Goal: Task Accomplishment & Management: Complete application form

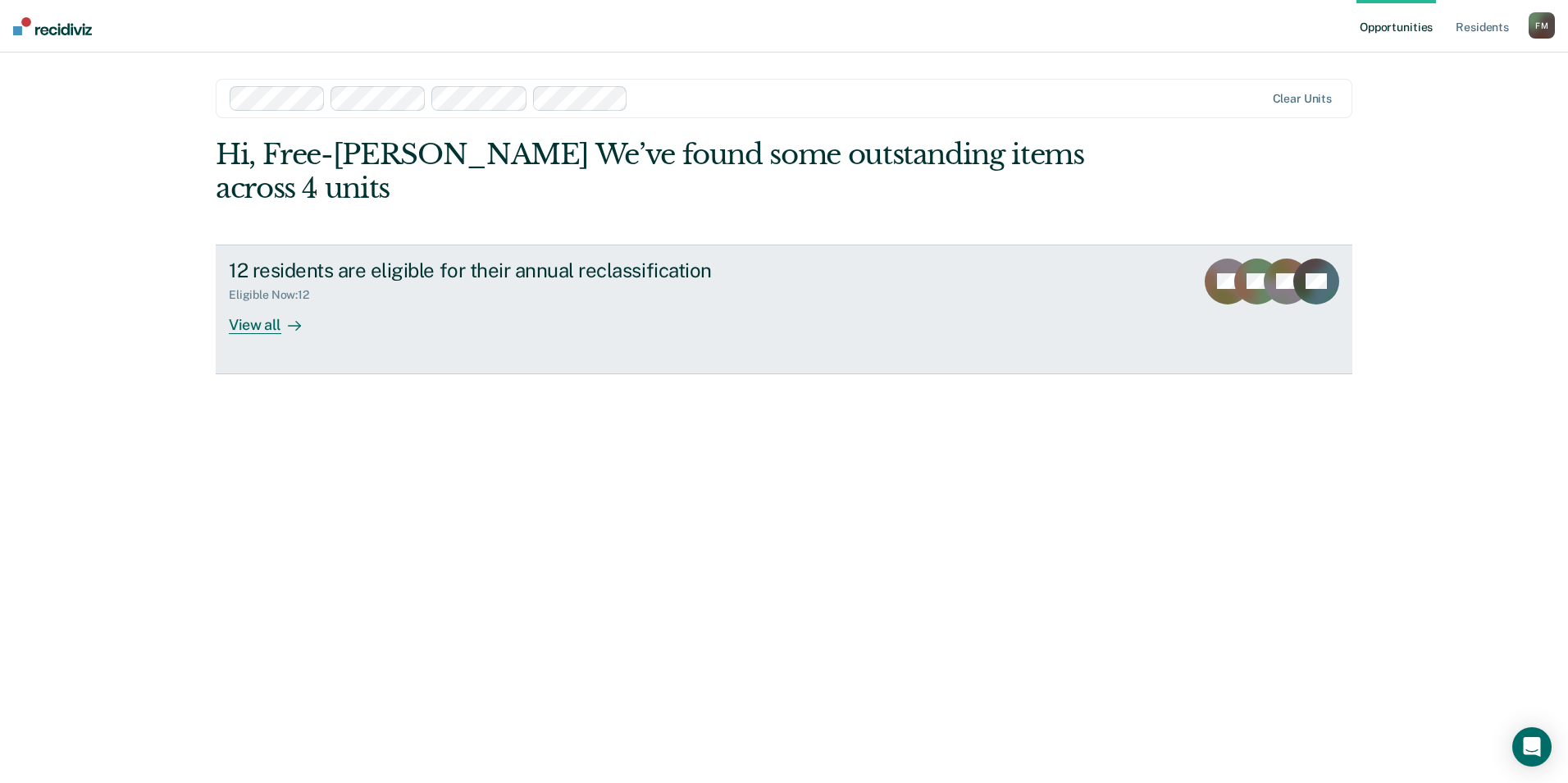
click at [265, 302] on div "View all" at bounding box center [274, 318] width 91 height 32
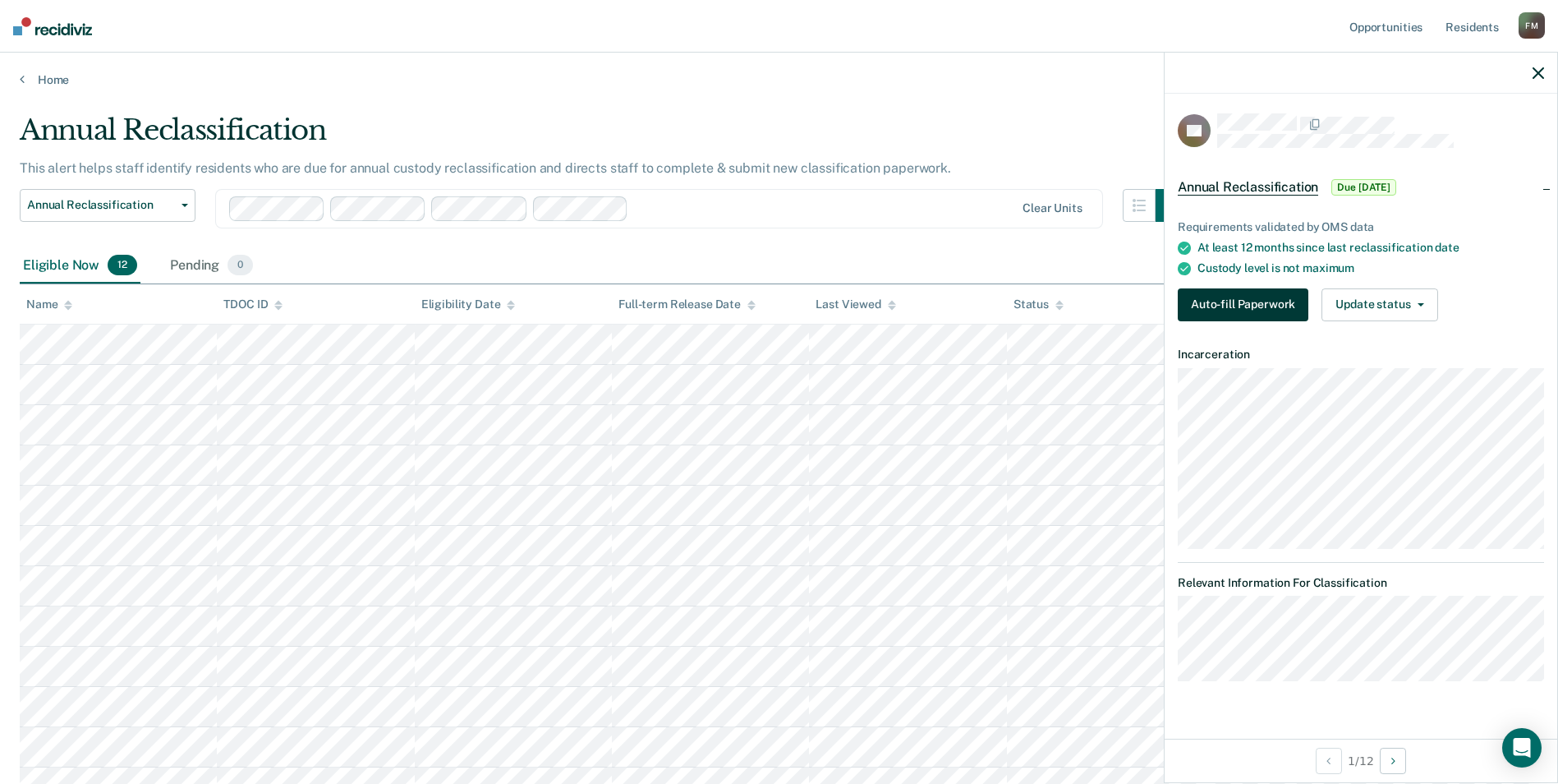
click at [1224, 294] on button "Auto-fill Paperwork" at bounding box center [1243, 304] width 130 height 33
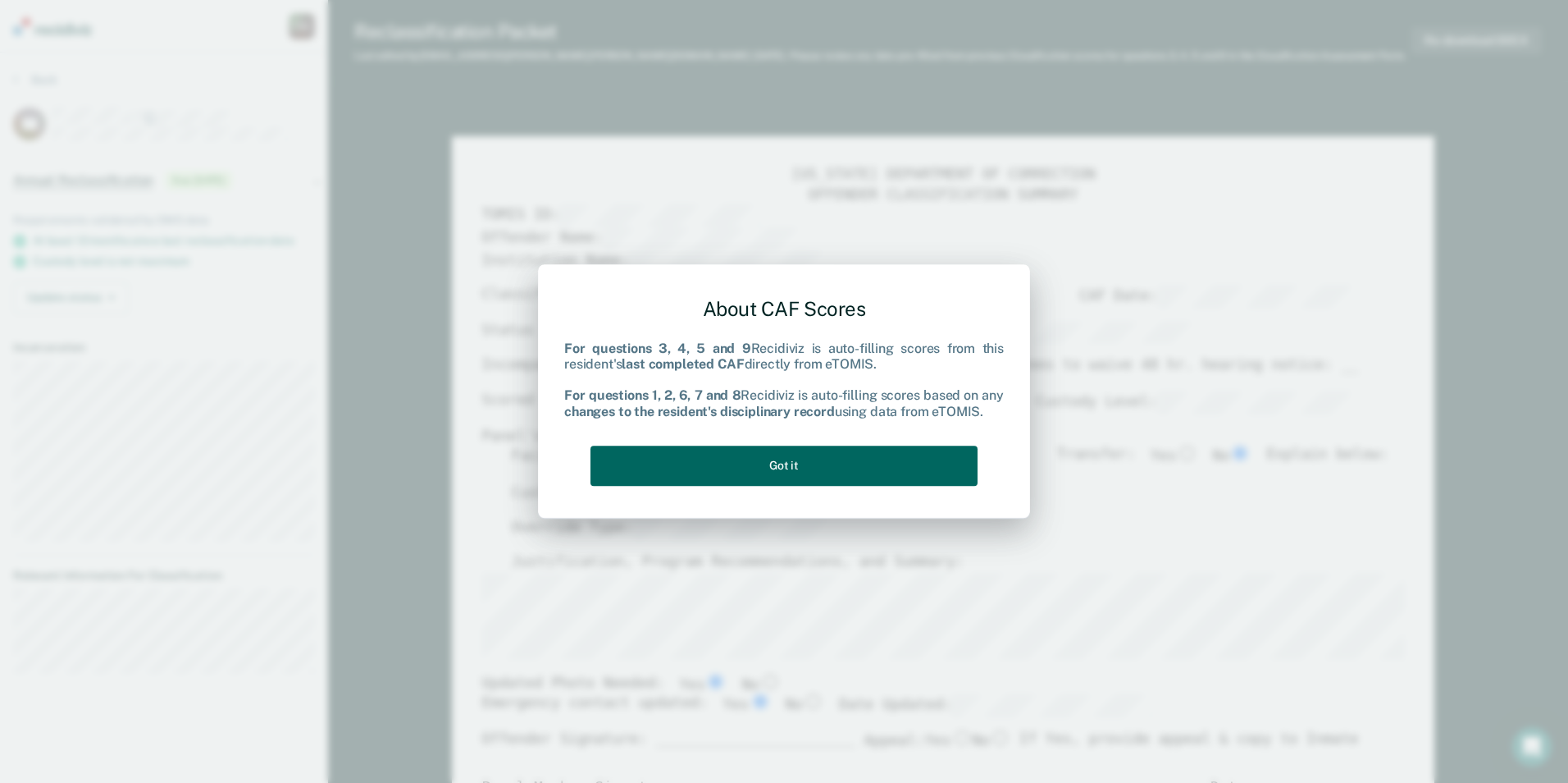
click at [804, 473] on button "Got it" at bounding box center [784, 466] width 387 height 40
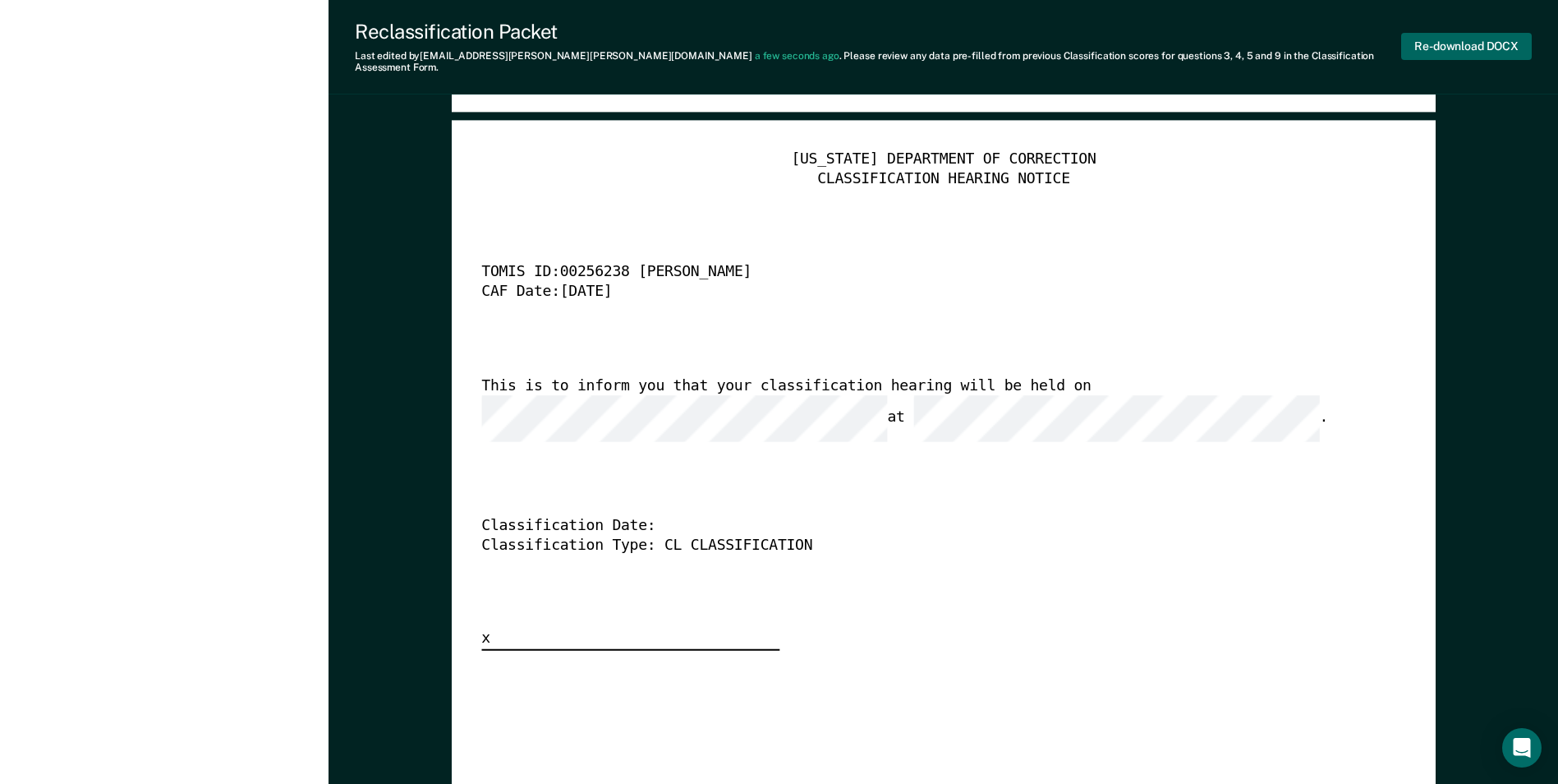
click at [1456, 36] on button "Re-download DOCX" at bounding box center [1466, 46] width 130 height 27
click at [1349, 177] on div "TENNESSEE DEPARTMENT OF CORRECTION CLASSIFICATION HEARING NOTICE TOMIS ID: 0025…" at bounding box center [944, 400] width 924 height 500
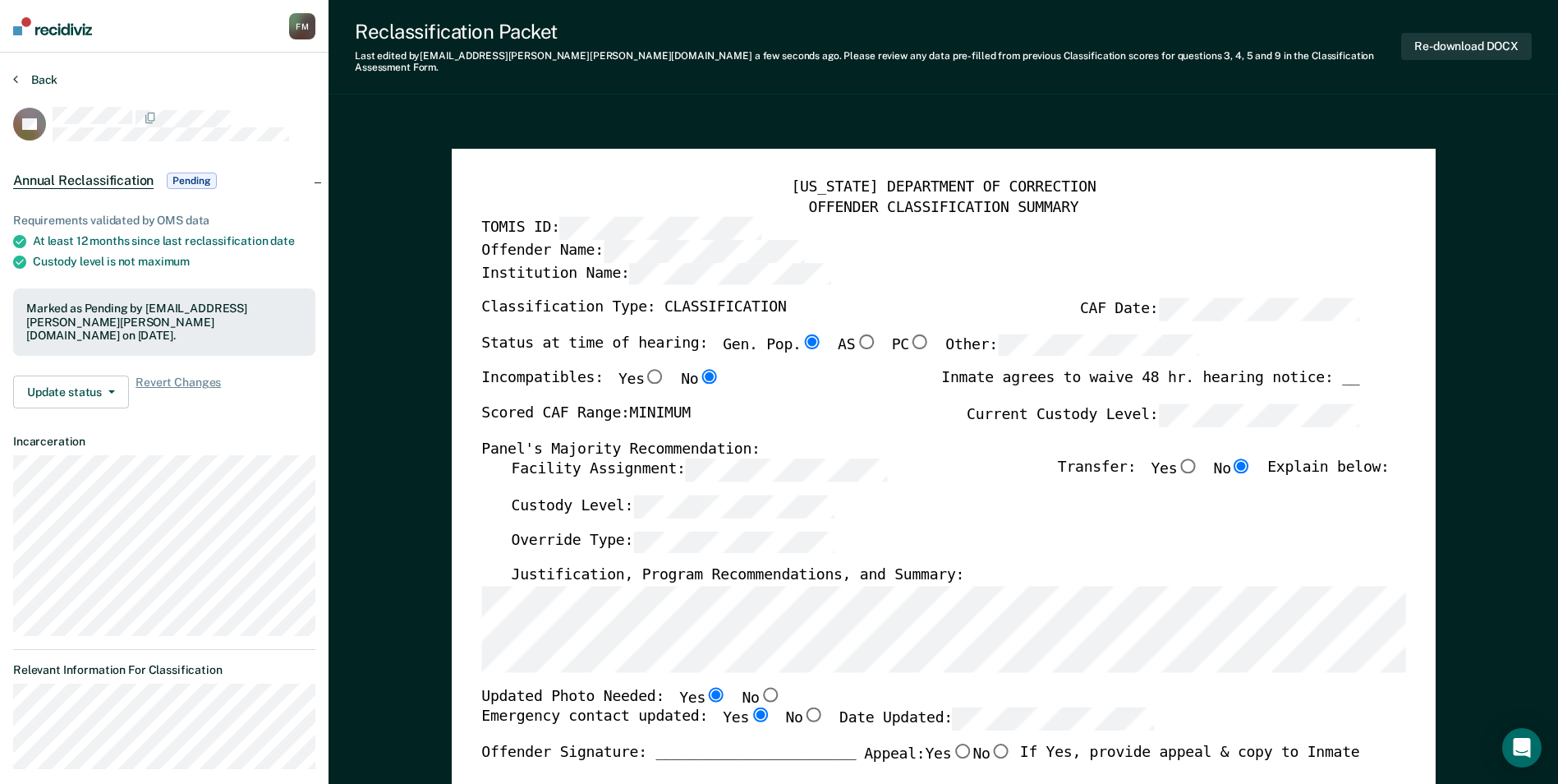
click at [40, 77] on button "Back" at bounding box center [35, 80] width 45 height 15
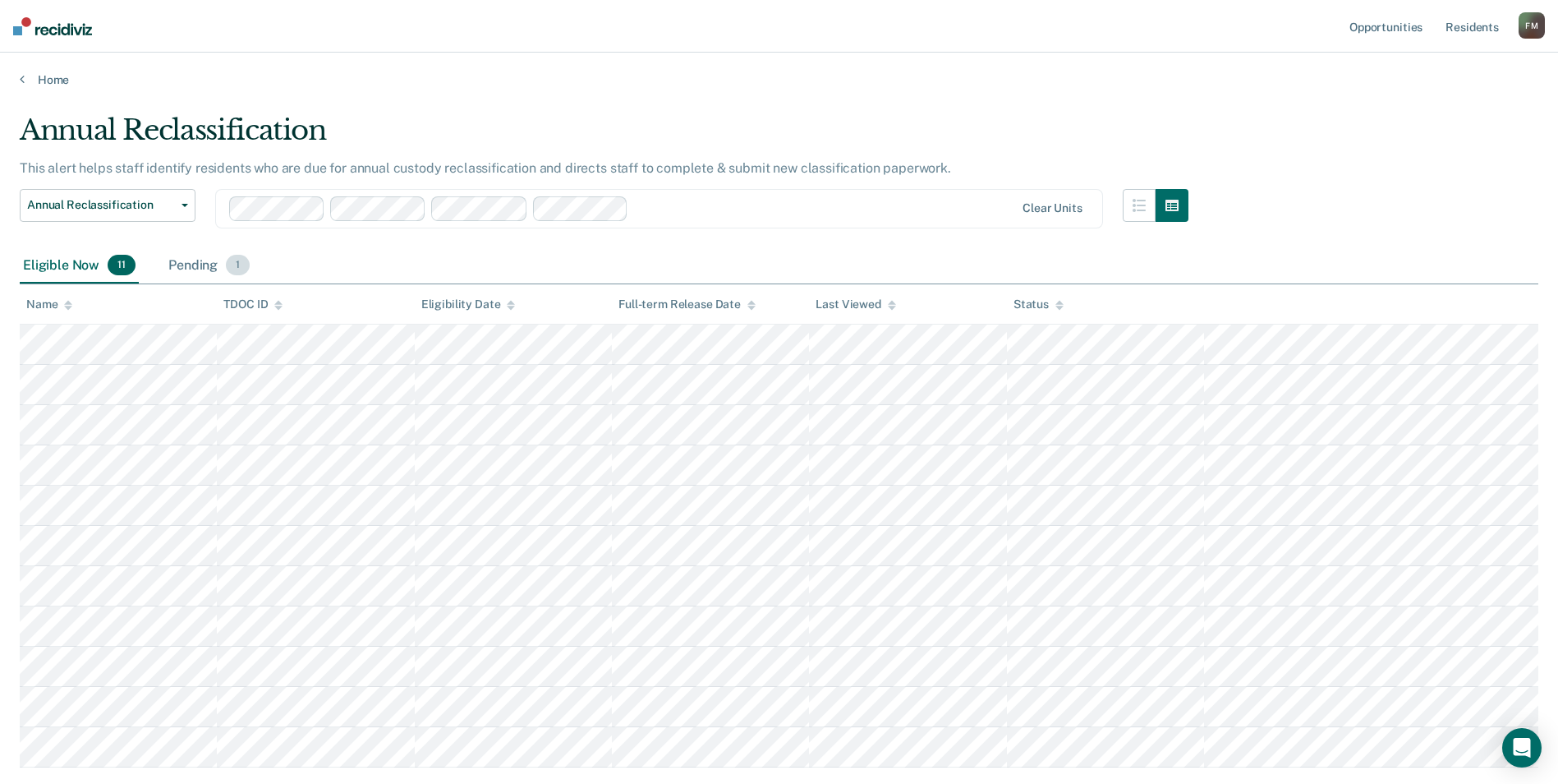
click at [195, 270] on div "Pending 1" at bounding box center [208, 266] width 88 height 36
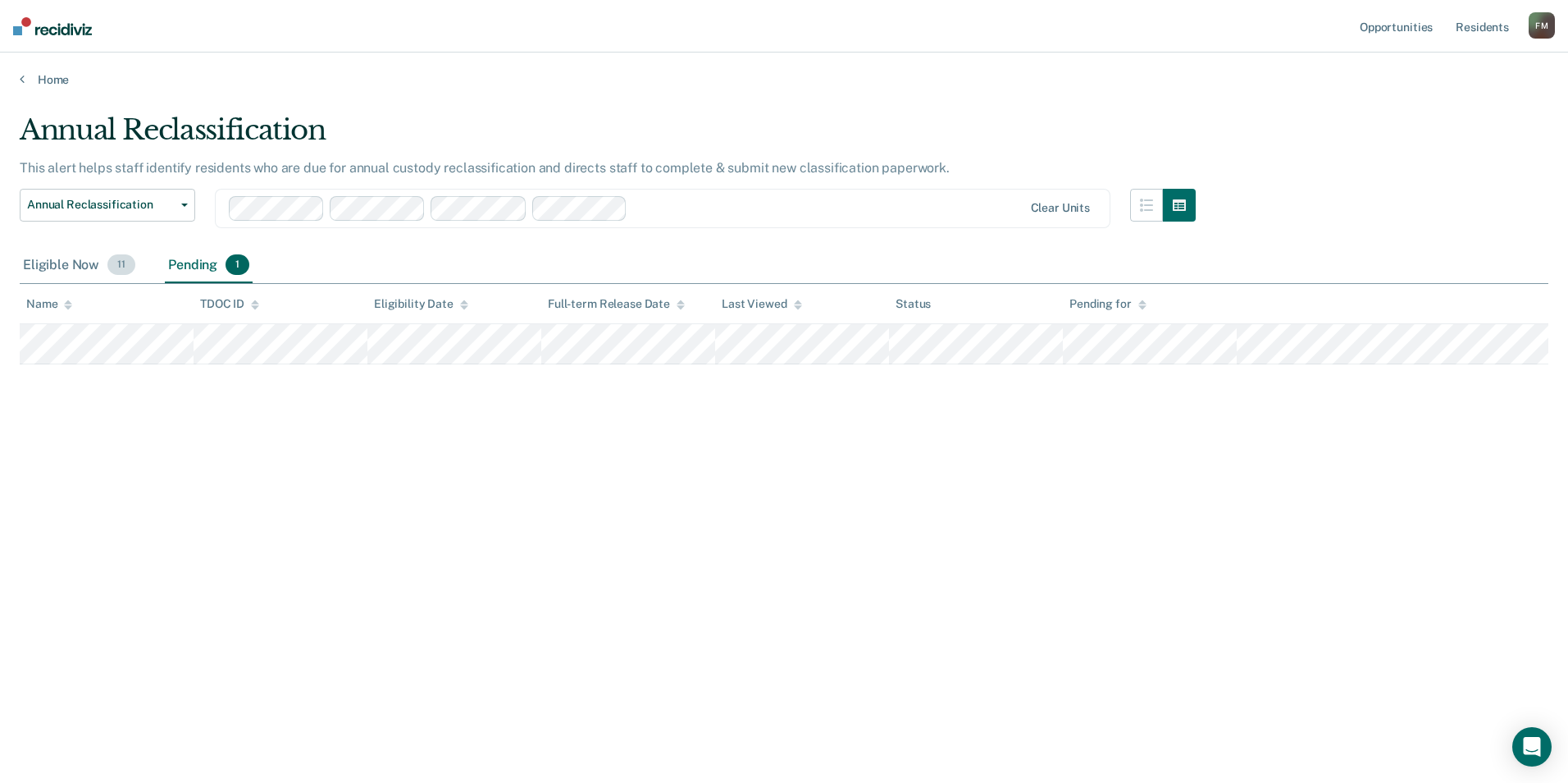
click at [55, 268] on div "Eligible Now 11" at bounding box center [79, 265] width 119 height 36
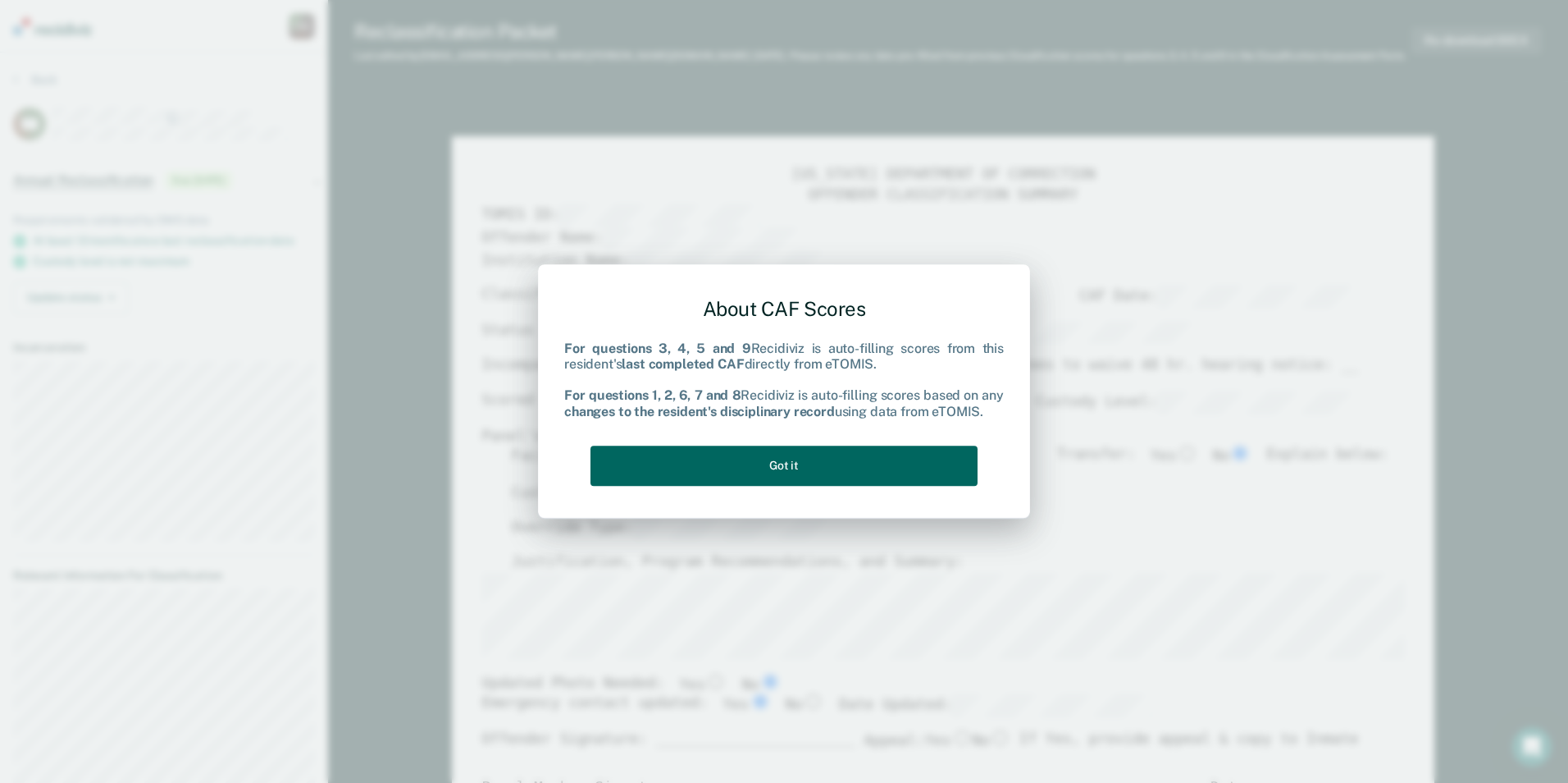
click at [810, 465] on button "Got it" at bounding box center [784, 466] width 387 height 40
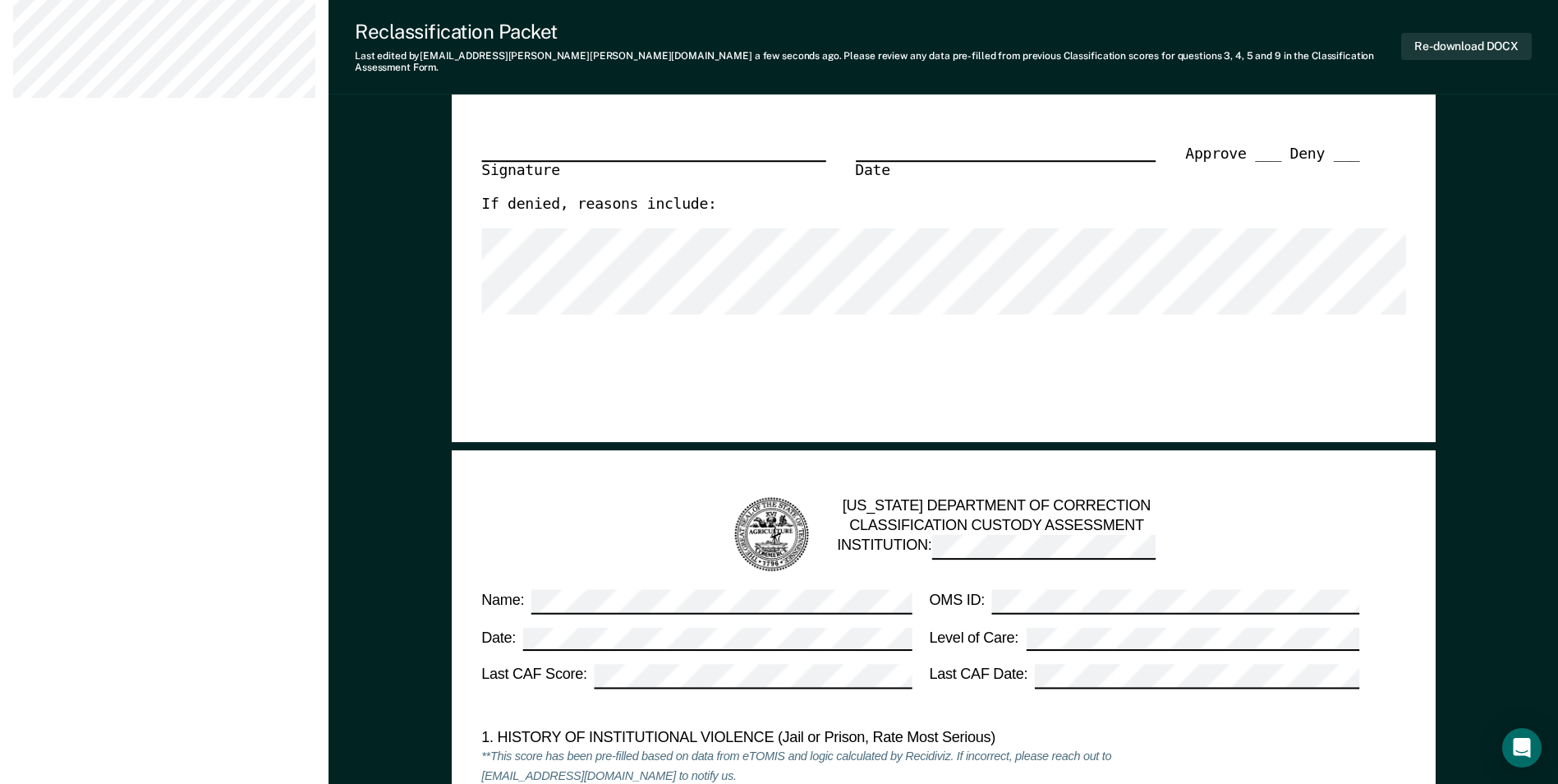
scroll to position [1150, 0]
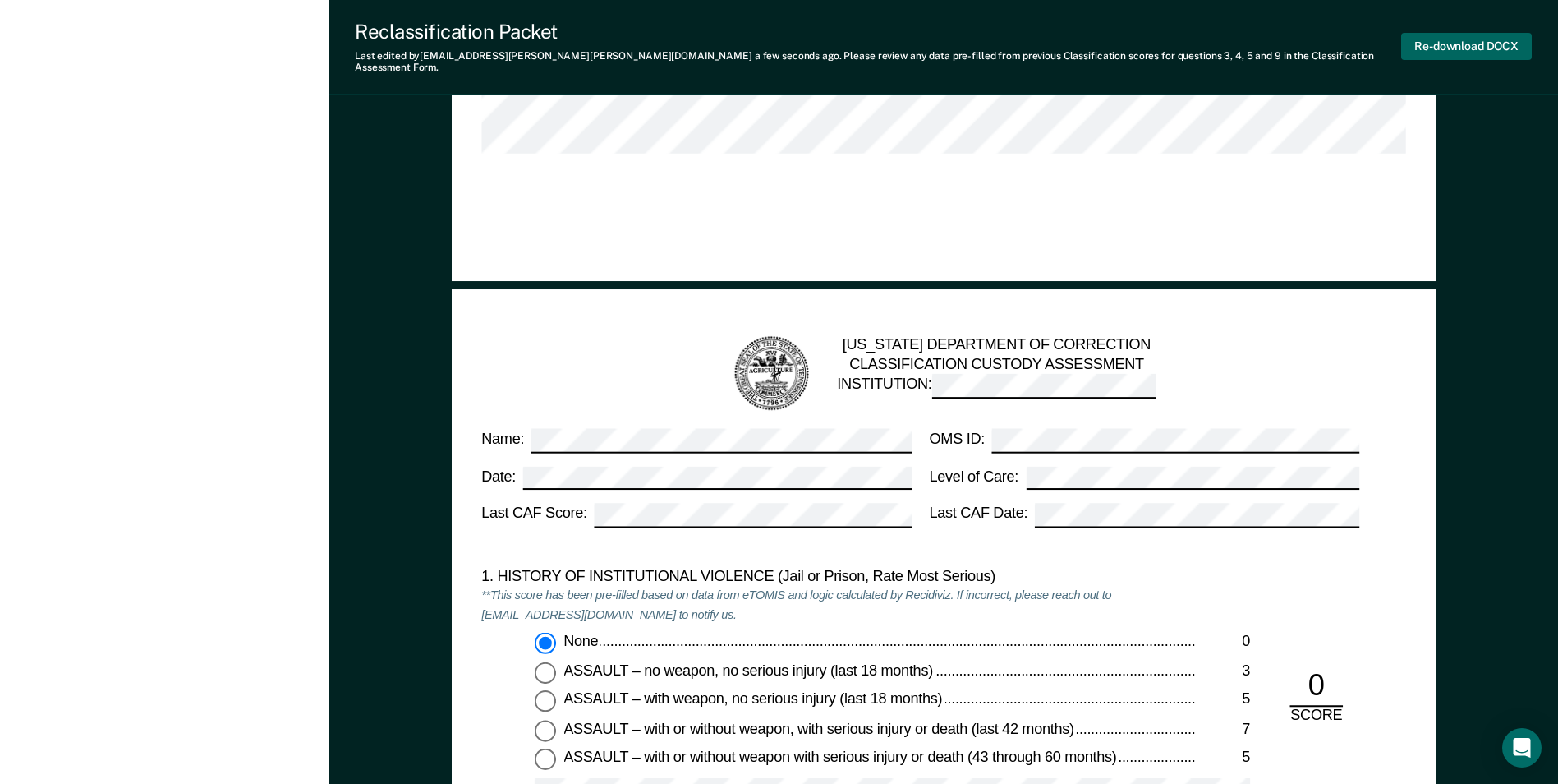
click at [1451, 44] on button "Re-download DOCX" at bounding box center [1466, 46] width 130 height 27
type textarea "x"
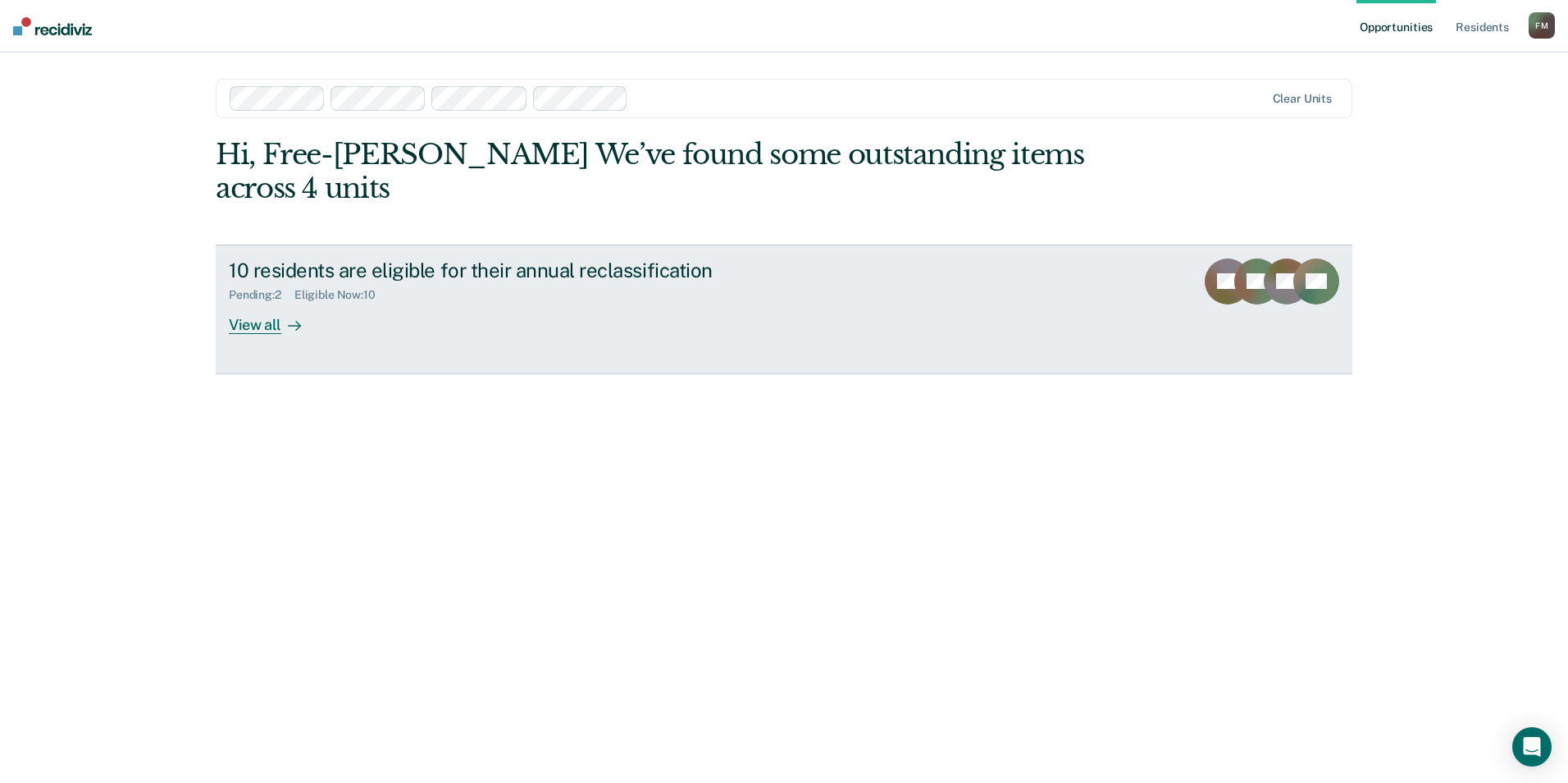
click at [254, 302] on div "View all" at bounding box center [274, 318] width 91 height 32
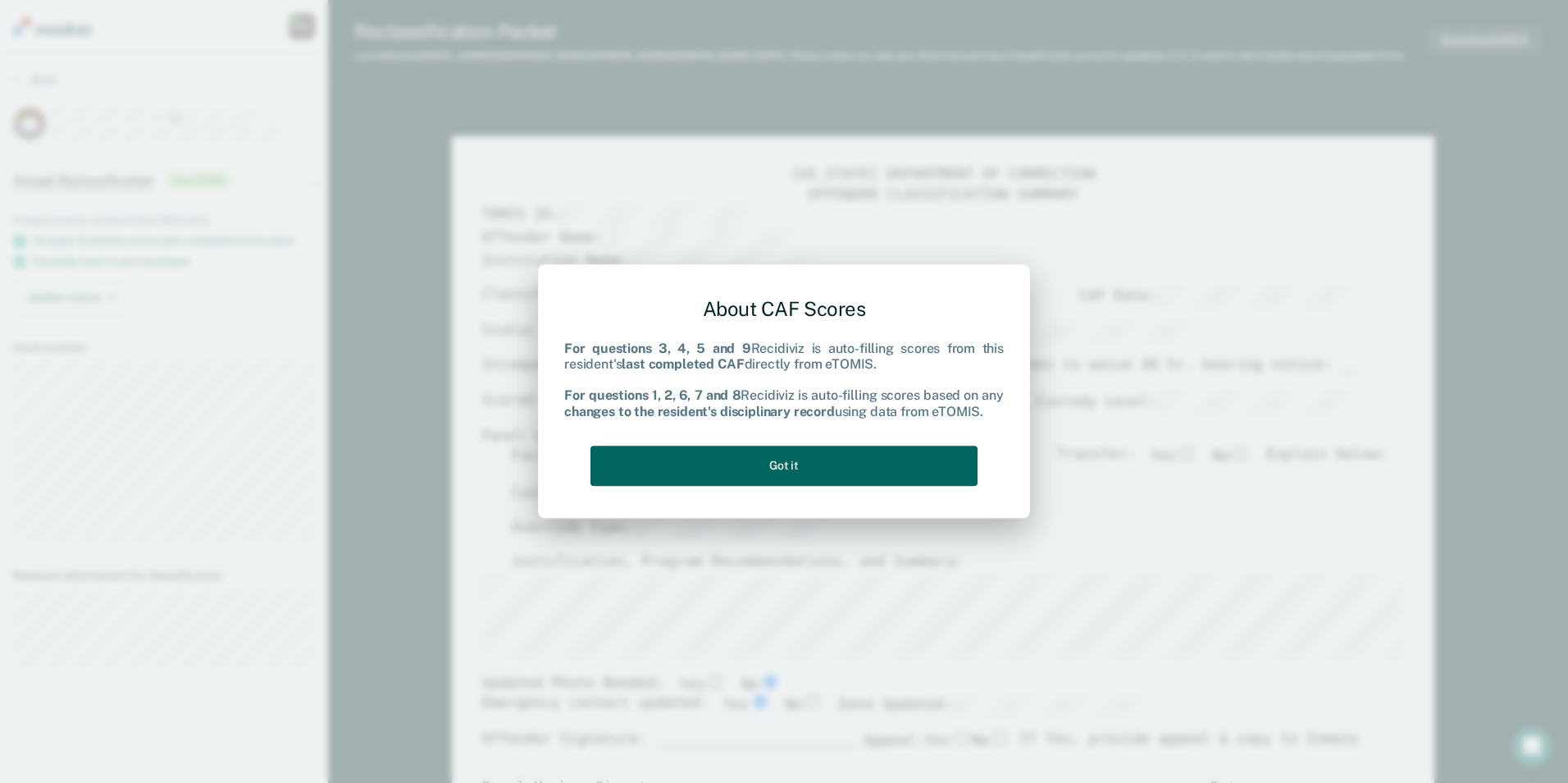
click at [754, 463] on button "Got it" at bounding box center [784, 466] width 387 height 40
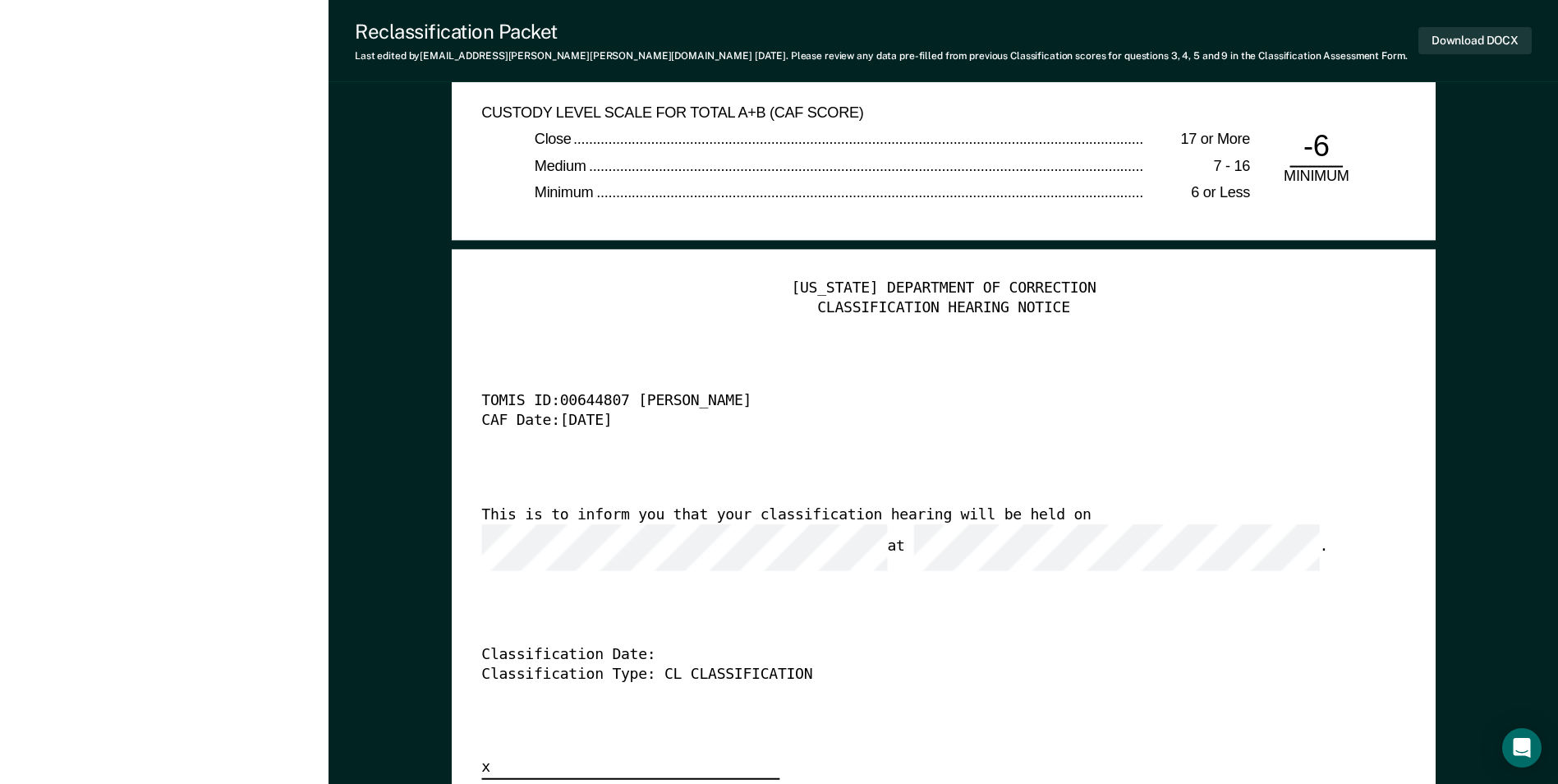
scroll to position [4190, 0]
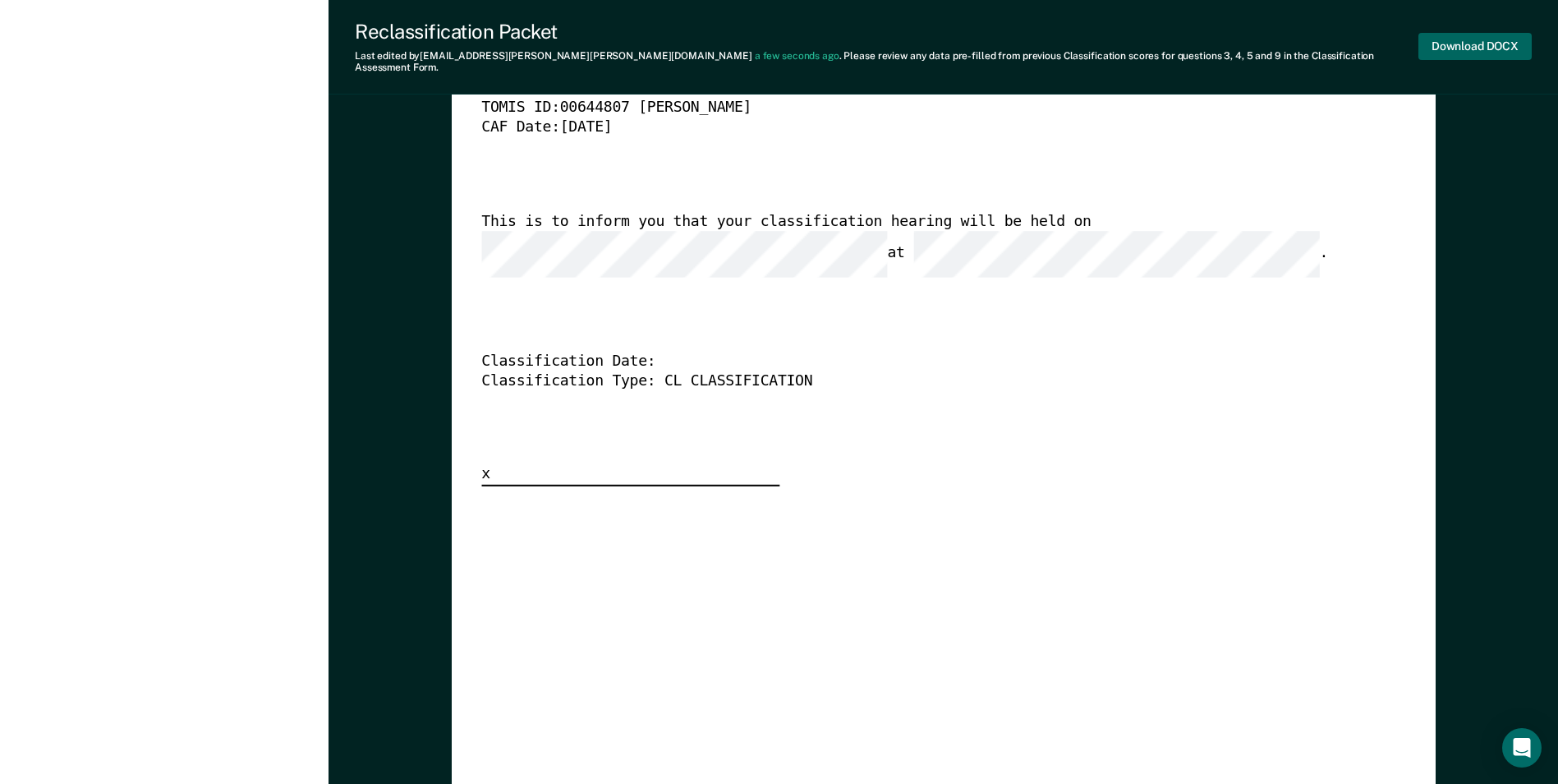
click at [1455, 39] on button "Download DOCX" at bounding box center [1475, 46] width 113 height 27
drag, startPoint x: 1376, startPoint y: 416, endPoint x: 1371, endPoint y: 409, distance: 8.6
click at [1376, 416] on div "[US_STATE] DEPARTMENT OF CORRECTION CLASSIFICATION HEARING NOTICE TOMIS ID: 006…" at bounding box center [944, 235] width 924 height 500
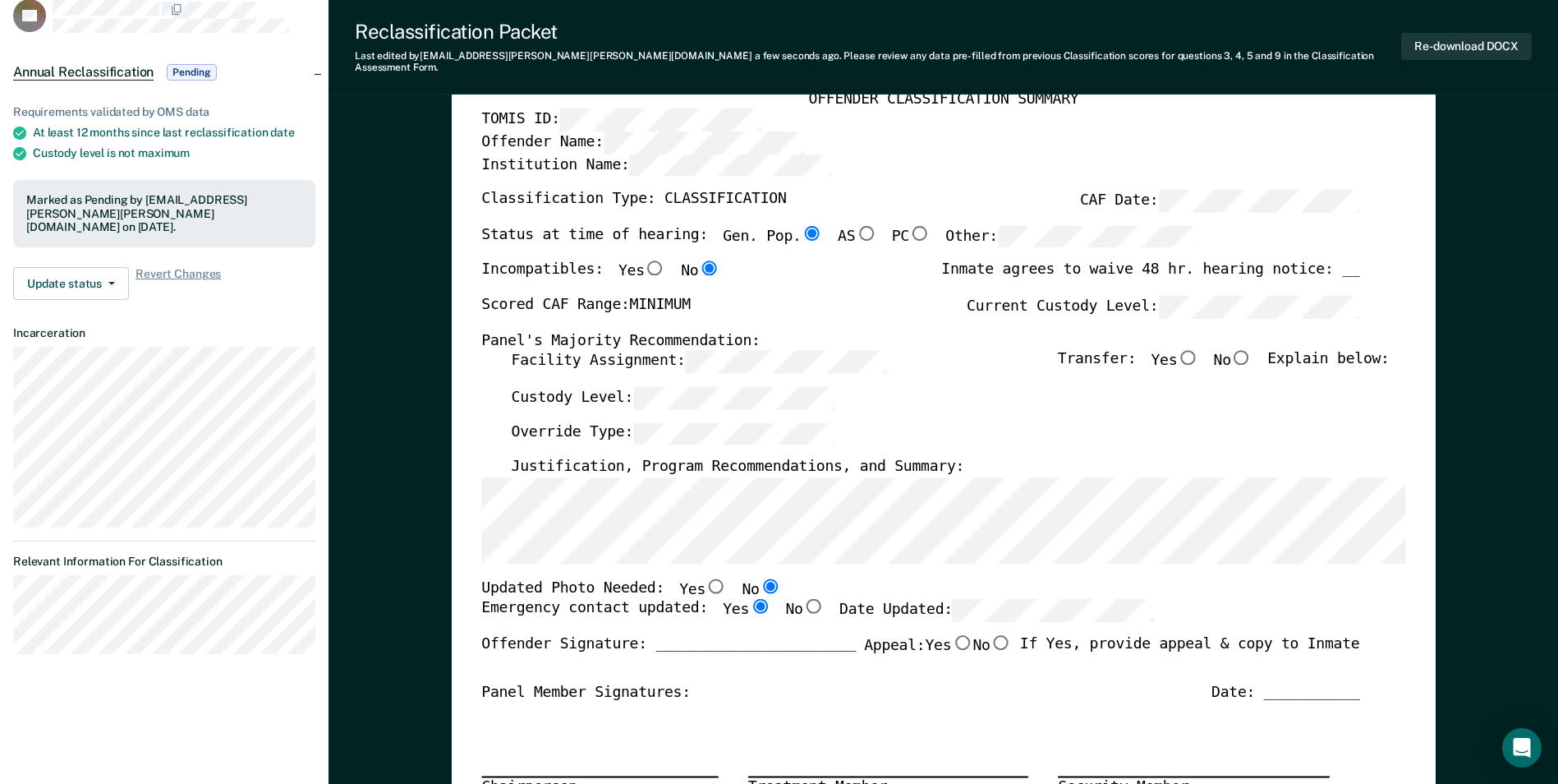
scroll to position [0, 0]
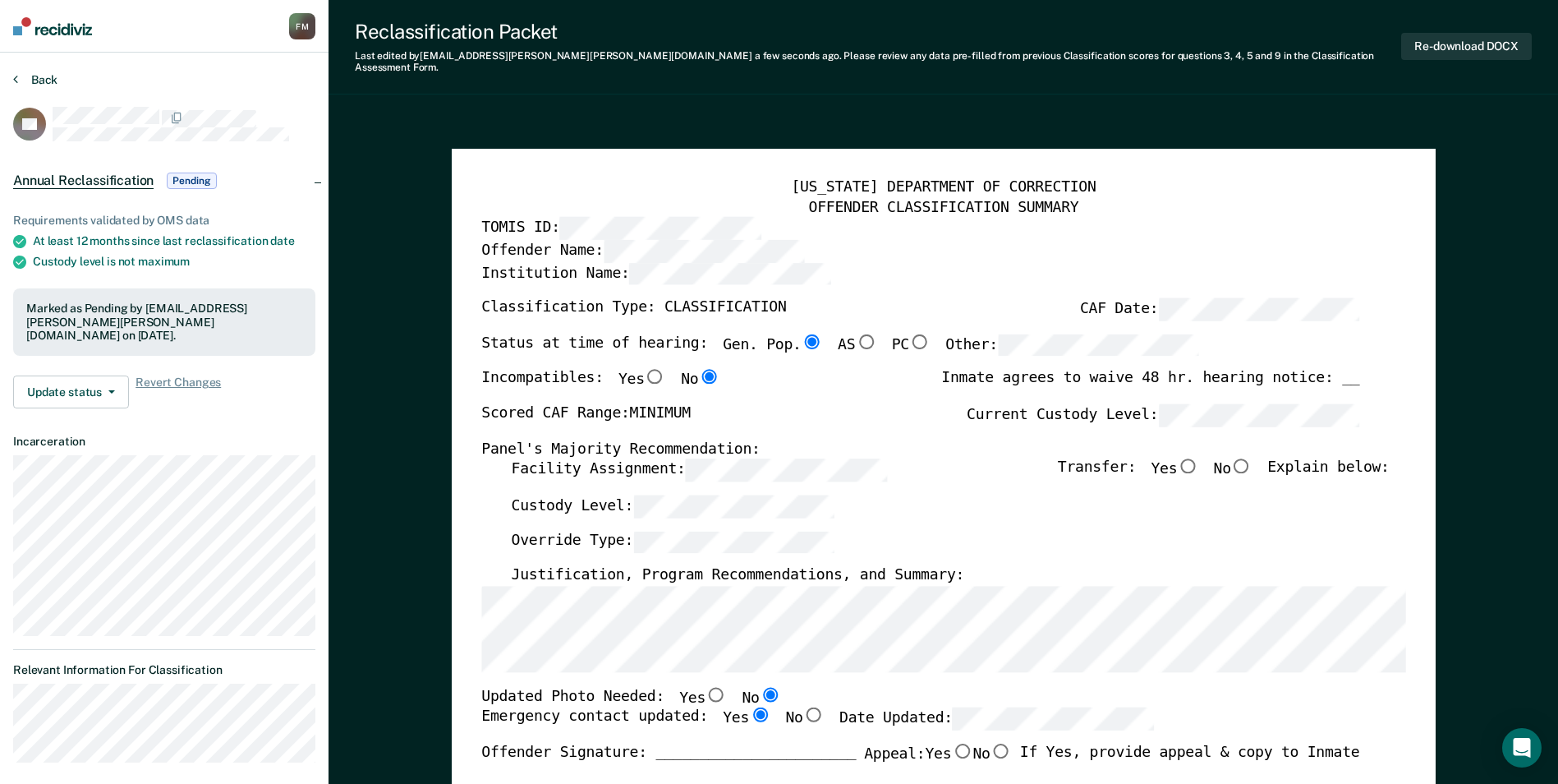
click at [39, 84] on button "Back" at bounding box center [35, 80] width 45 height 15
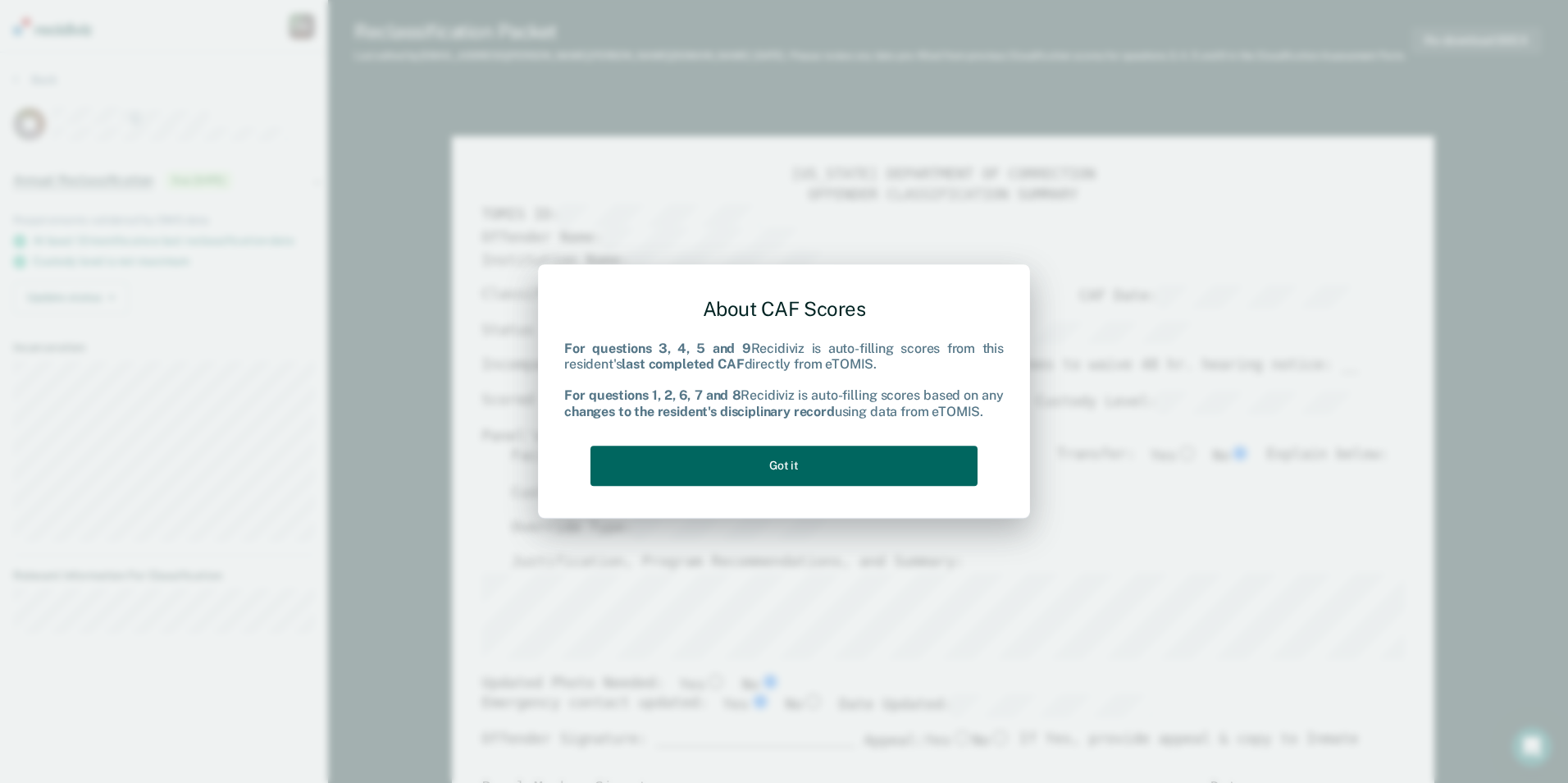
click at [796, 460] on button "Got it" at bounding box center [784, 466] width 387 height 40
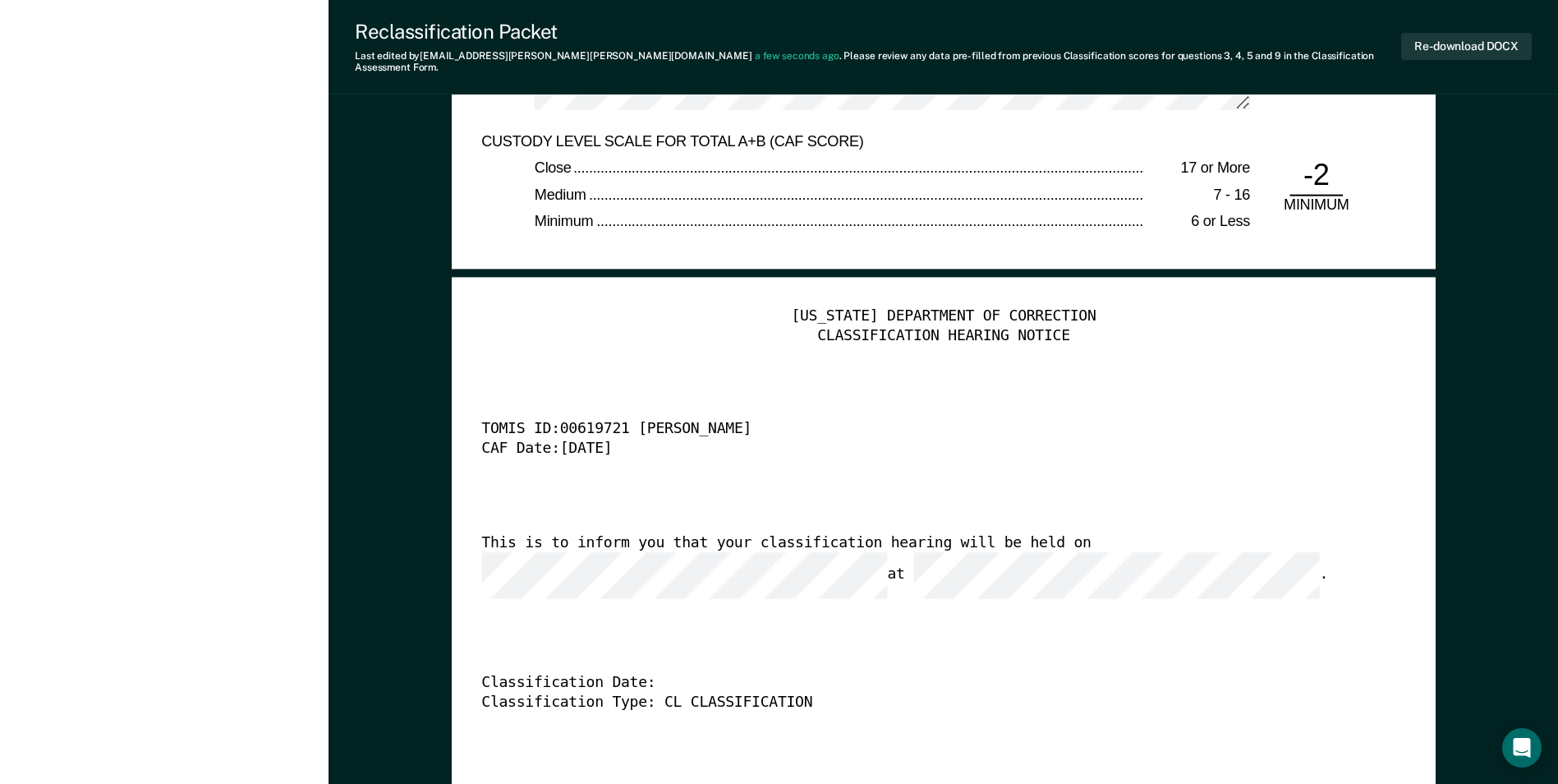
scroll to position [3696, 0]
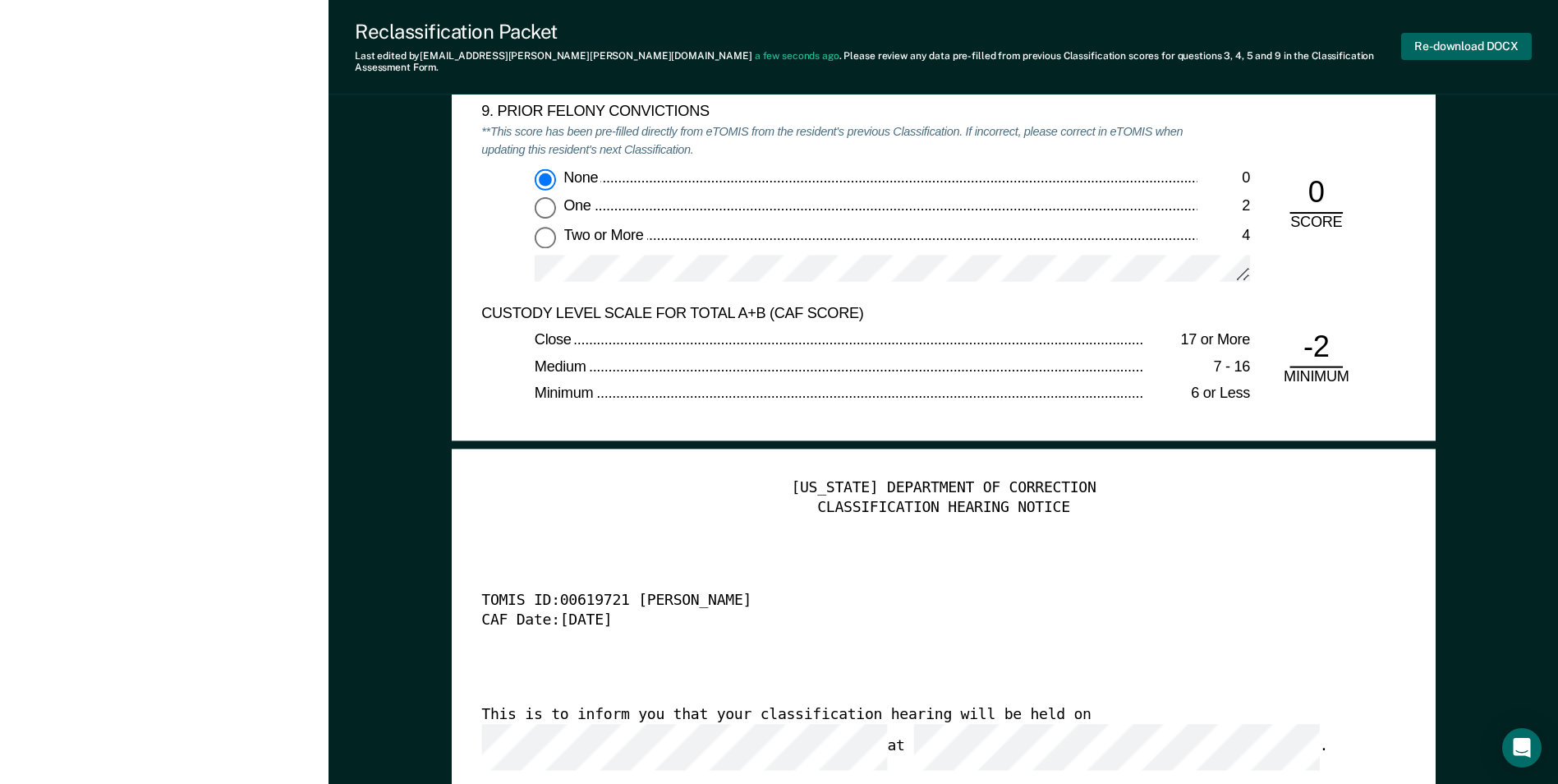
click at [1483, 40] on button "Re-download DOCX" at bounding box center [1466, 46] width 130 height 27
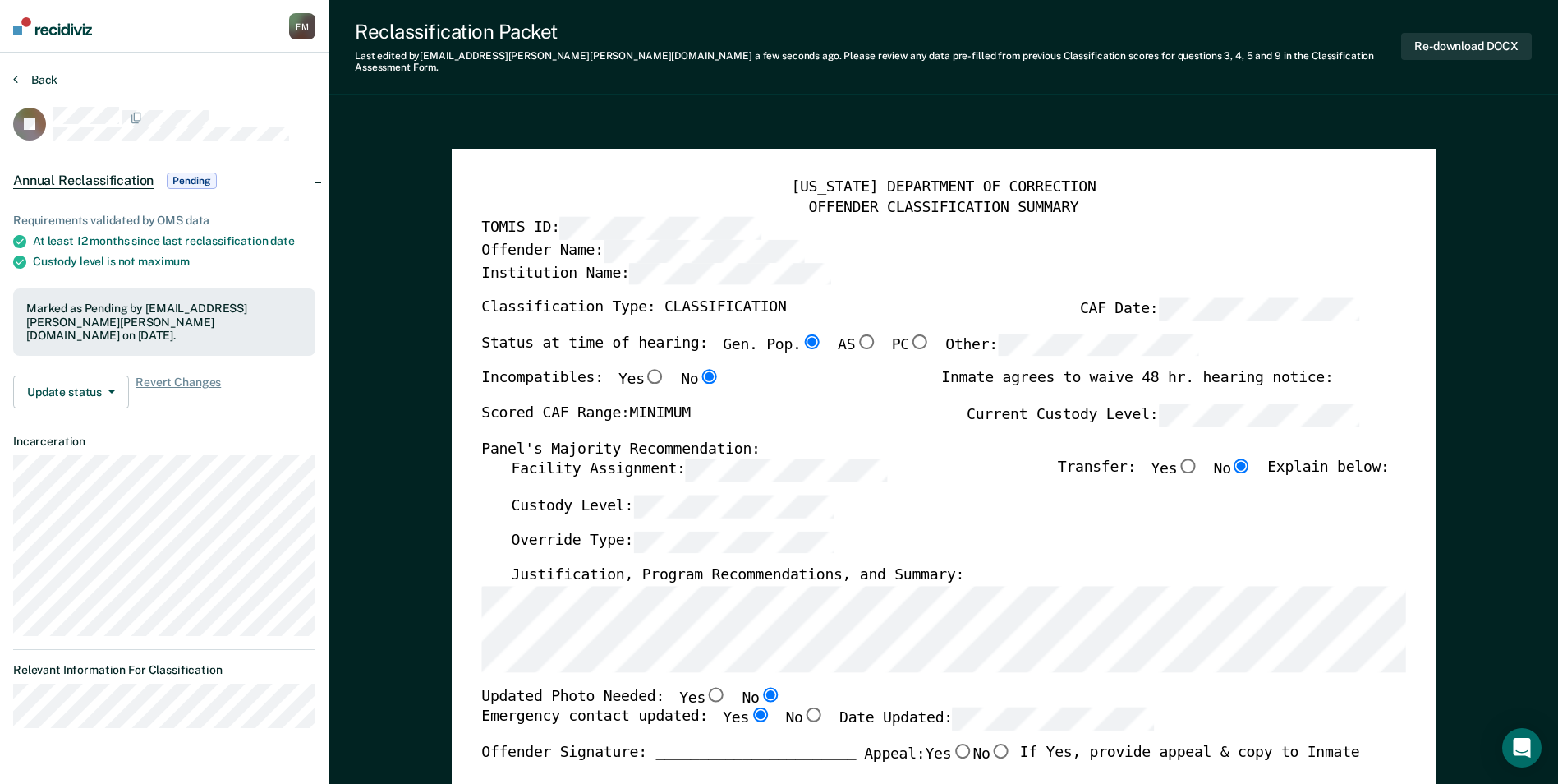
click at [30, 75] on button "Back" at bounding box center [35, 80] width 45 height 15
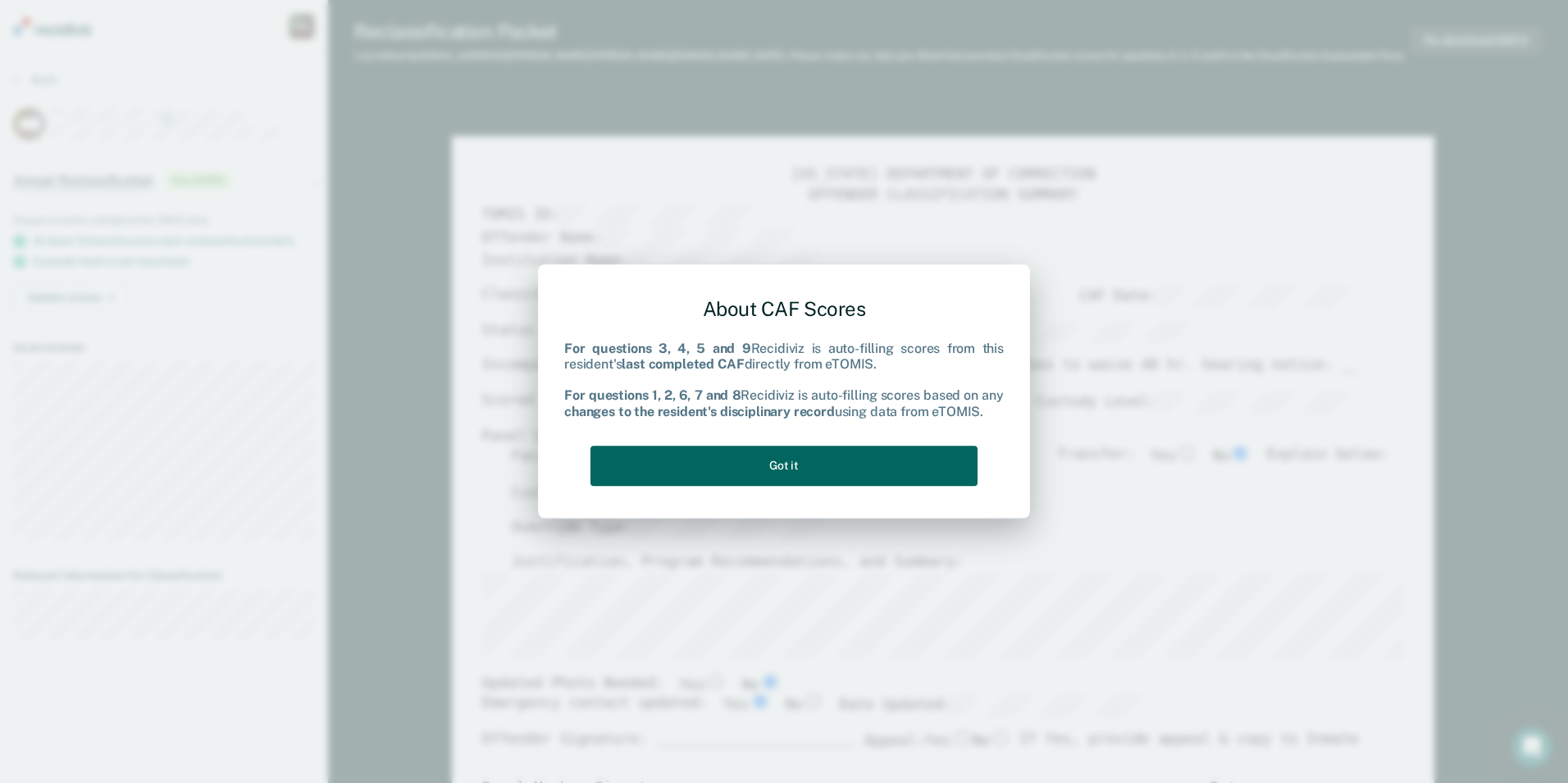
click at [747, 471] on button "Got it" at bounding box center [784, 466] width 387 height 40
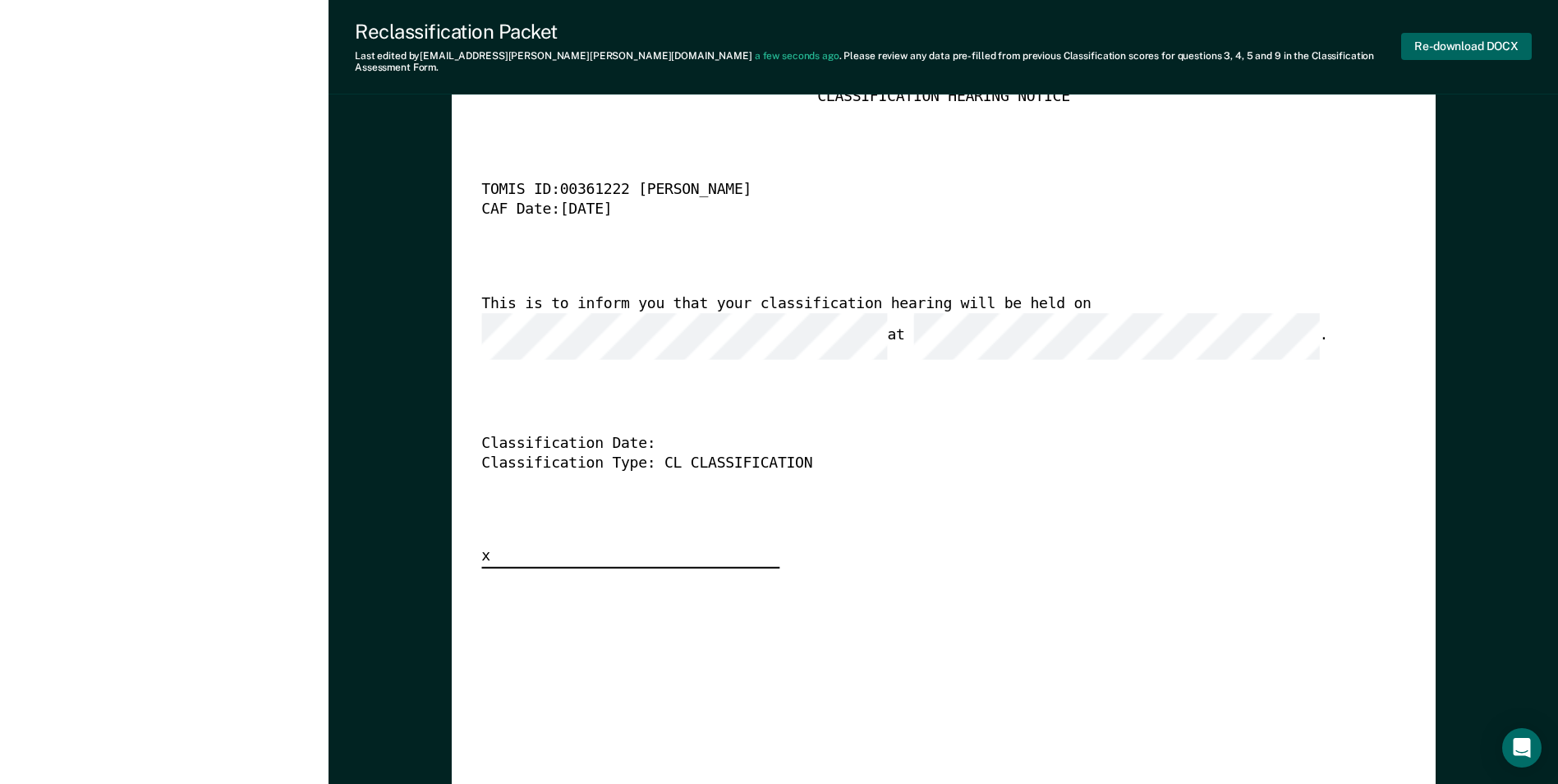
click at [1452, 44] on button "Re-download DOCX" at bounding box center [1466, 46] width 130 height 27
click at [1322, 485] on div "[US_STATE] DEPARTMENT OF CORRECTION CLASSIFICATION HEARING NOTICE TOMIS ID: 003…" at bounding box center [944, 318] width 924 height 500
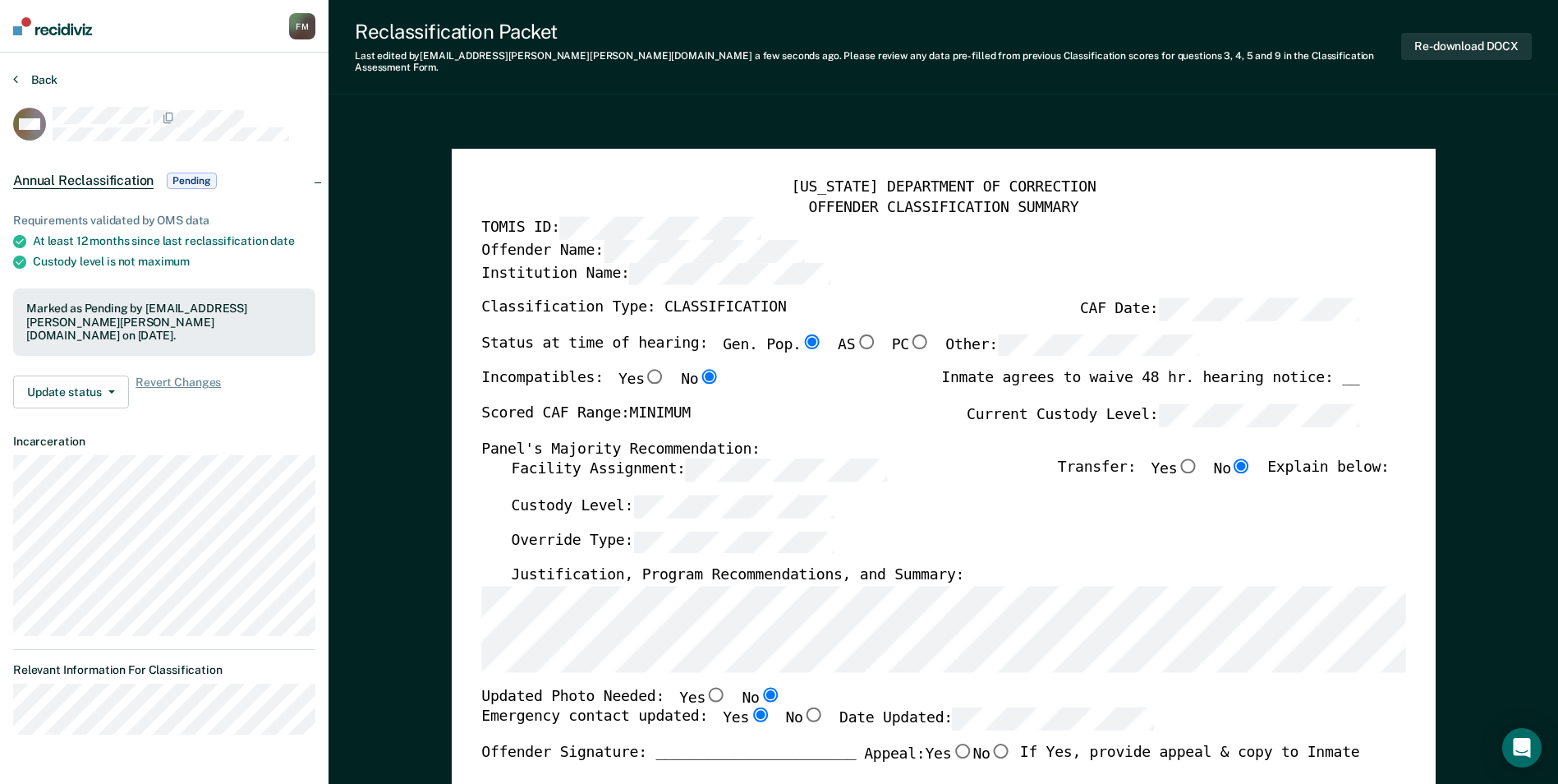
click at [39, 81] on button "Back" at bounding box center [35, 80] width 45 height 15
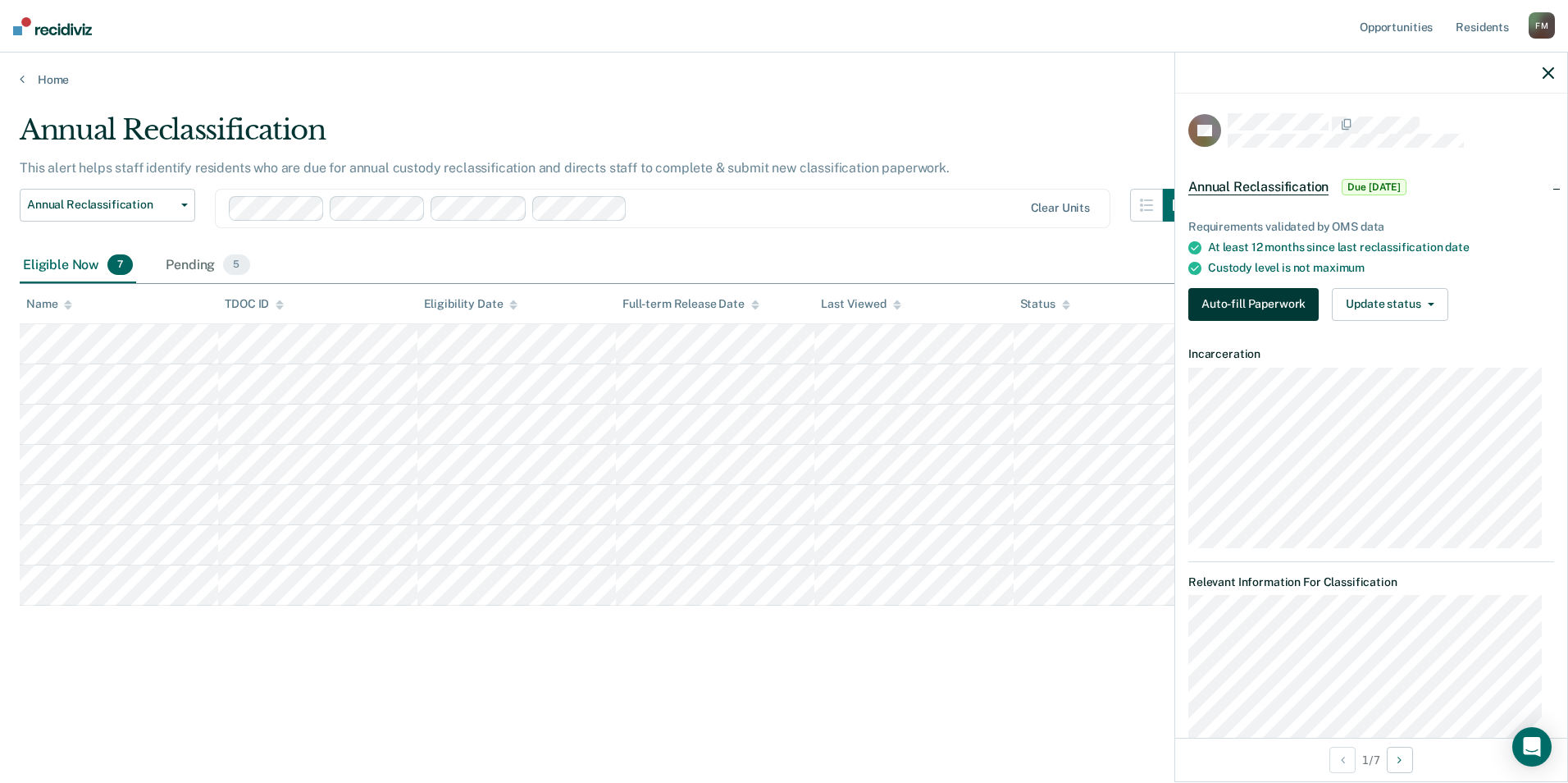
click at [1241, 308] on button "Auto-fill Paperwork" at bounding box center [1253, 304] width 130 height 33
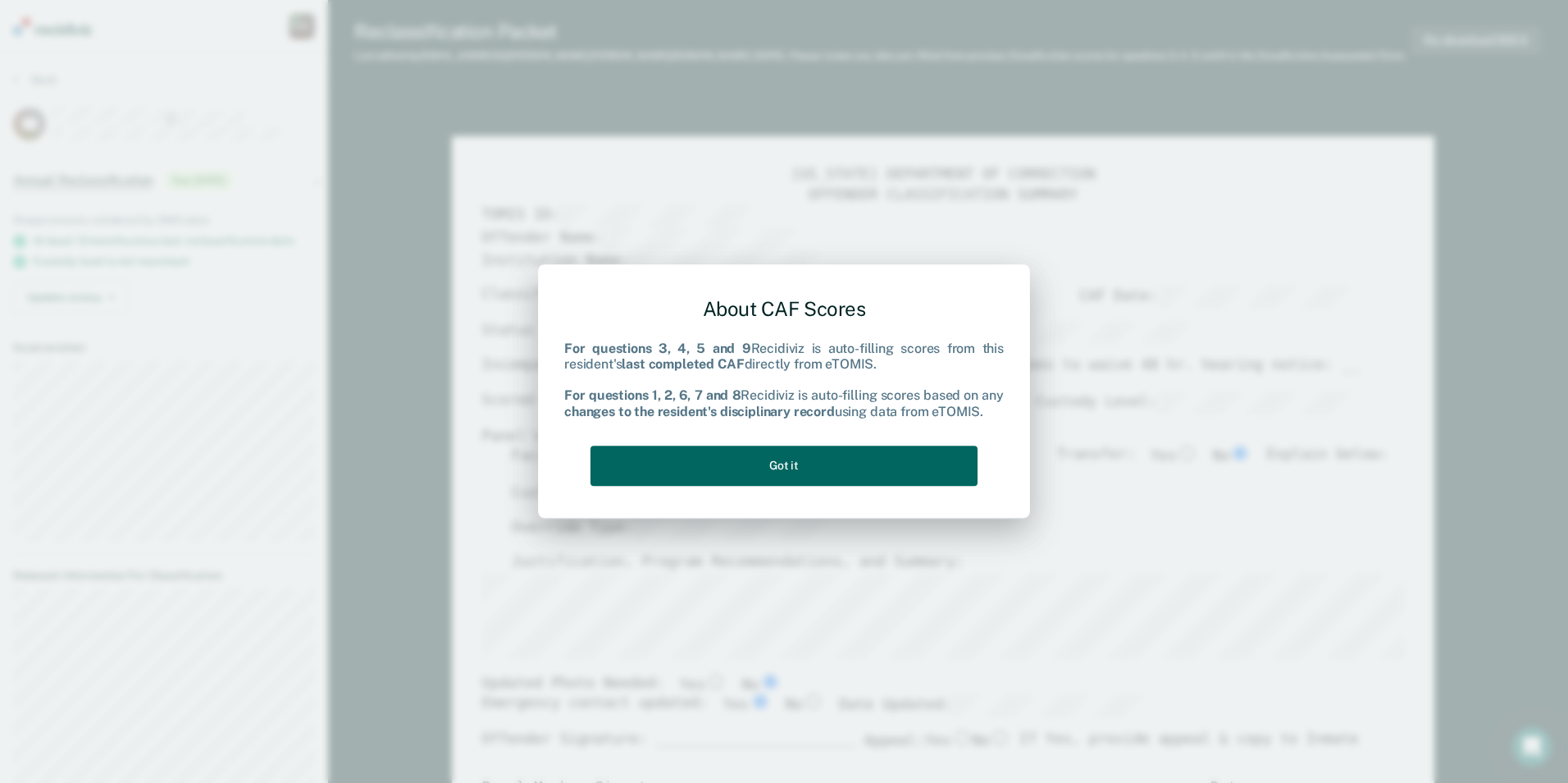
click at [715, 459] on button "Got it" at bounding box center [784, 466] width 387 height 40
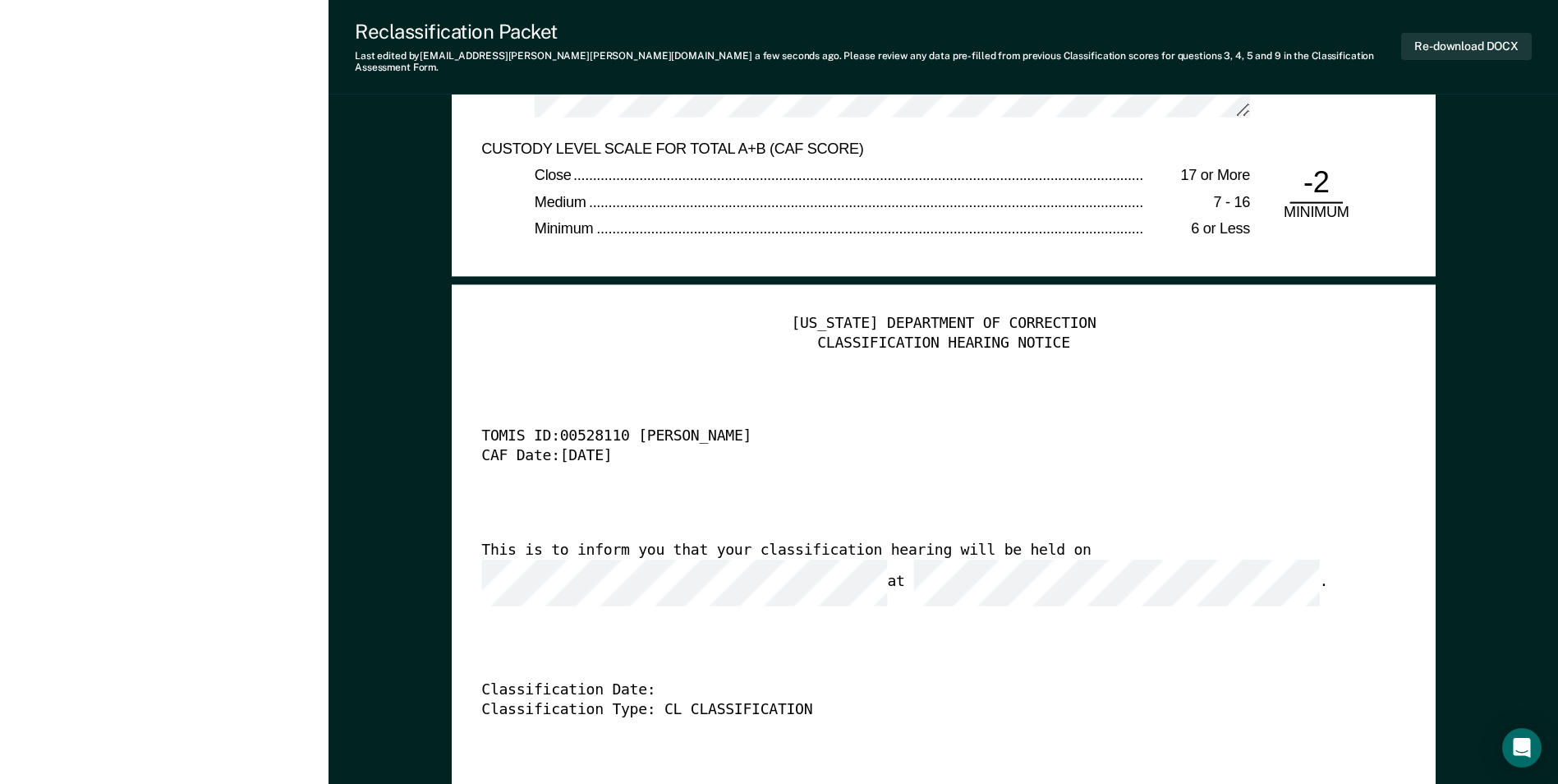
click at [915, 629] on div "[US_STATE] DEPARTMENT OF CORRECTION CLASSIFICATION HEARING NOTICE TOMIS ID: 005…" at bounding box center [944, 564] width 924 height 500
click at [1230, 553] on div "This is to inform you that your classification hearing will be held on at ." at bounding box center [920, 573] width 878 height 65
click at [1425, 33] on button "Re-download DOCX" at bounding box center [1466, 46] width 130 height 27
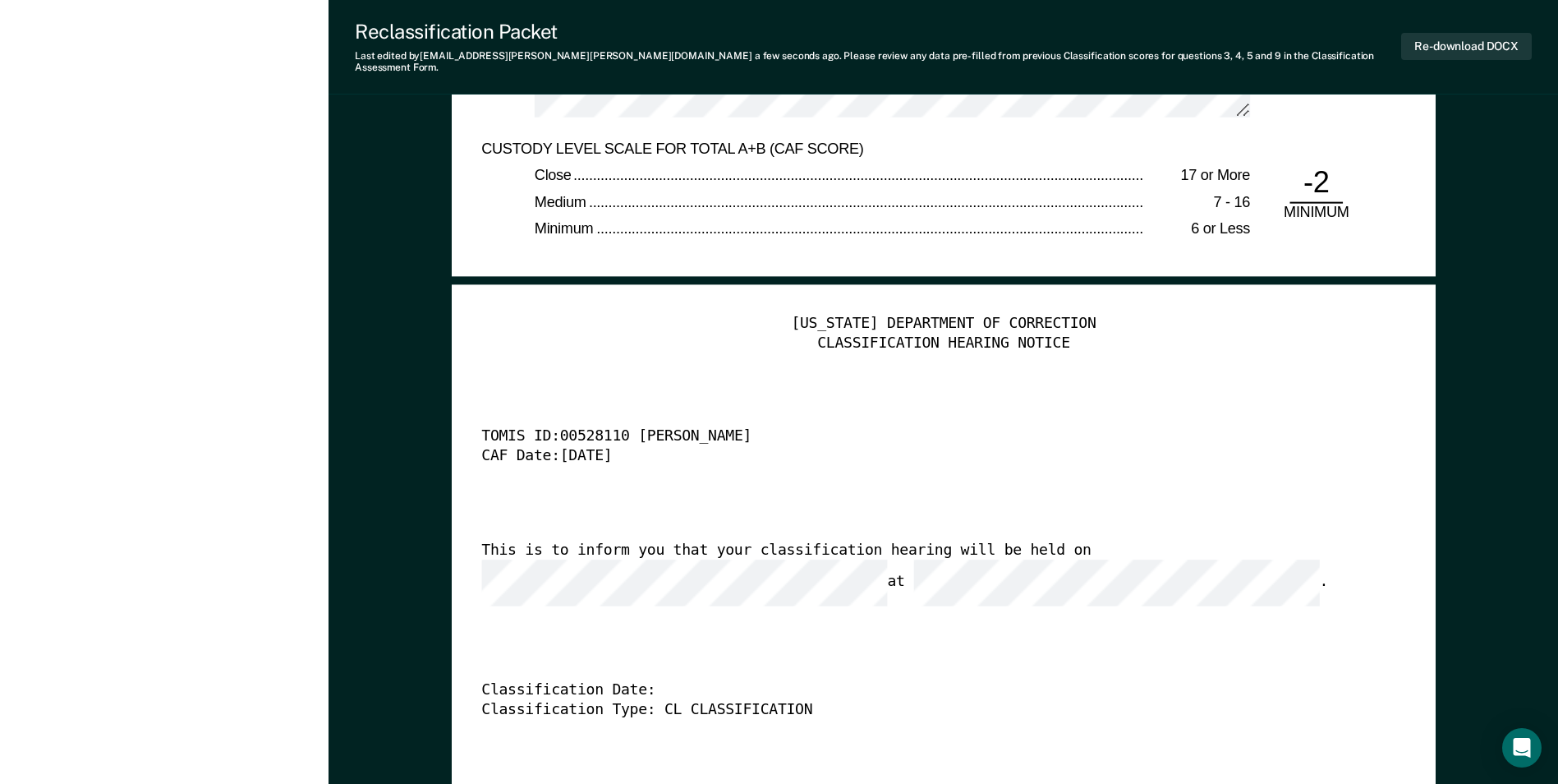
drag, startPoint x: 1154, startPoint y: 429, endPoint x: 1138, endPoint y: 403, distance: 30.5
click at [1154, 429] on div "TOMIS ID: 00528110 [PERSON_NAME]" at bounding box center [920, 437] width 878 height 19
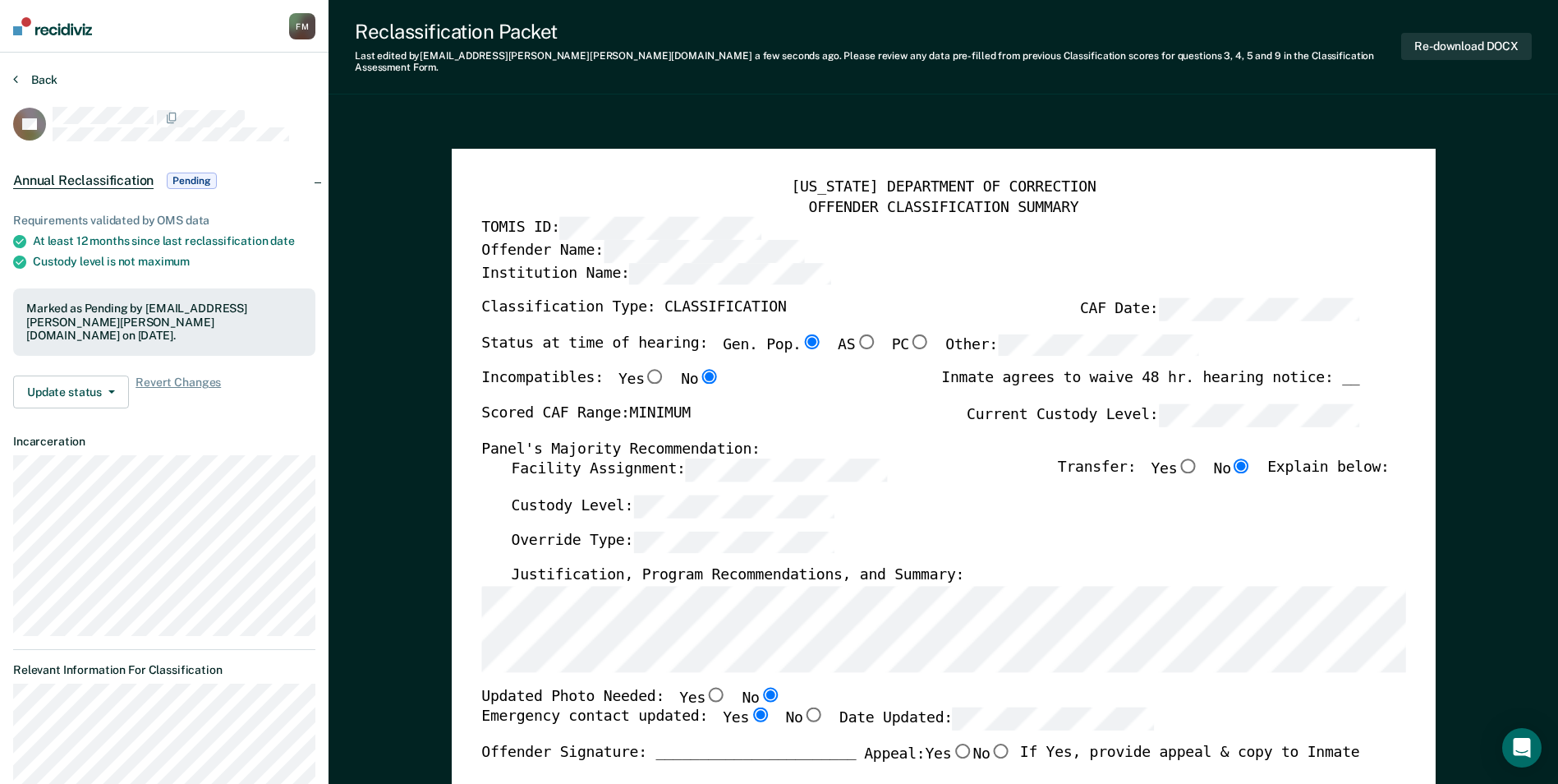
click at [39, 78] on button "Back" at bounding box center [35, 80] width 45 height 15
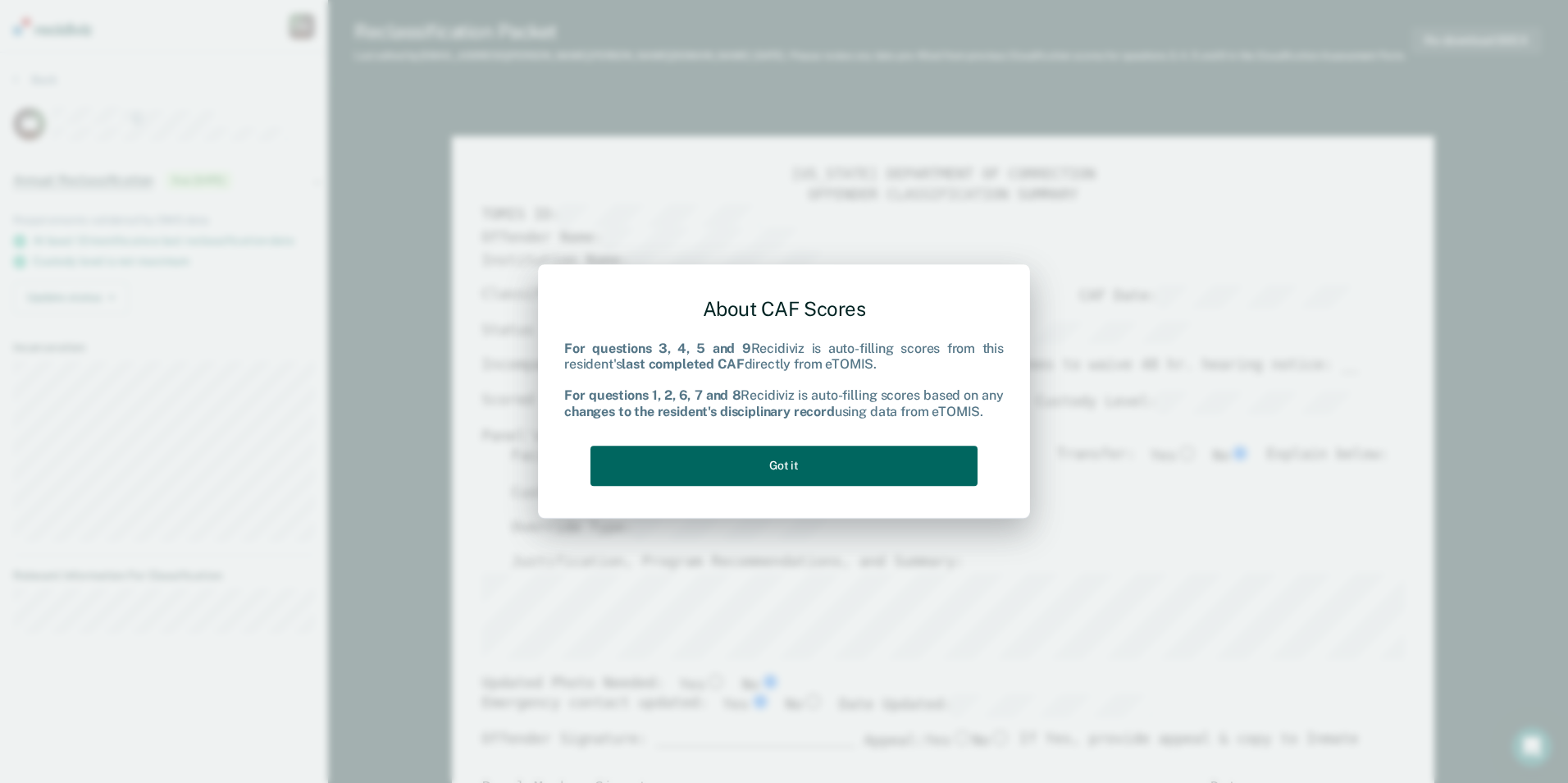
click at [768, 470] on button "Got it" at bounding box center [784, 466] width 387 height 40
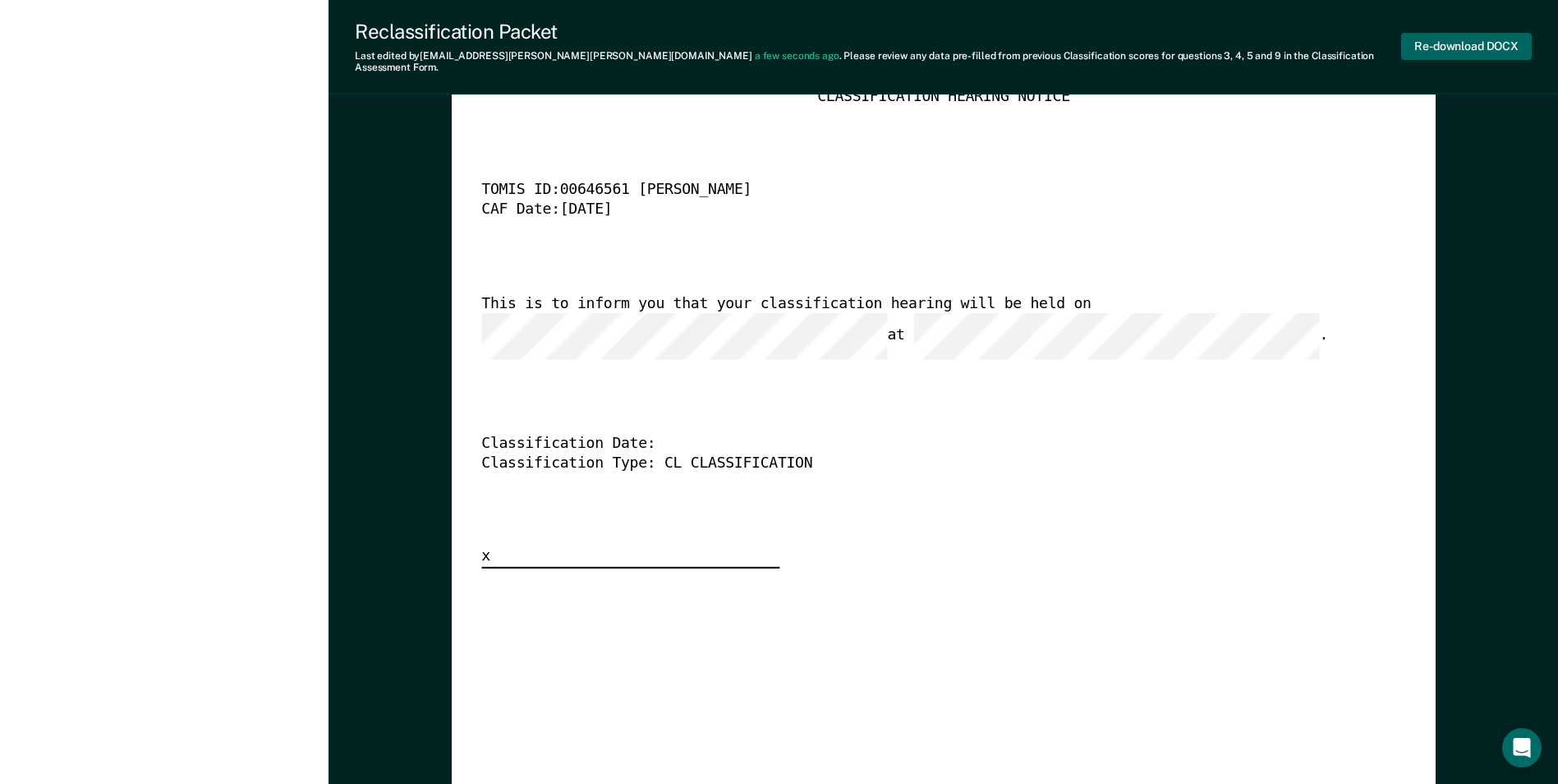
click at [1456, 34] on button "Re-download DOCX" at bounding box center [1466, 46] width 130 height 27
click at [1035, 460] on div "[US_STATE] DEPARTMENT OF CORRECTION CLASSIFICATION HEARING NOTICE TOMIS ID: 006…" at bounding box center [944, 318] width 924 height 500
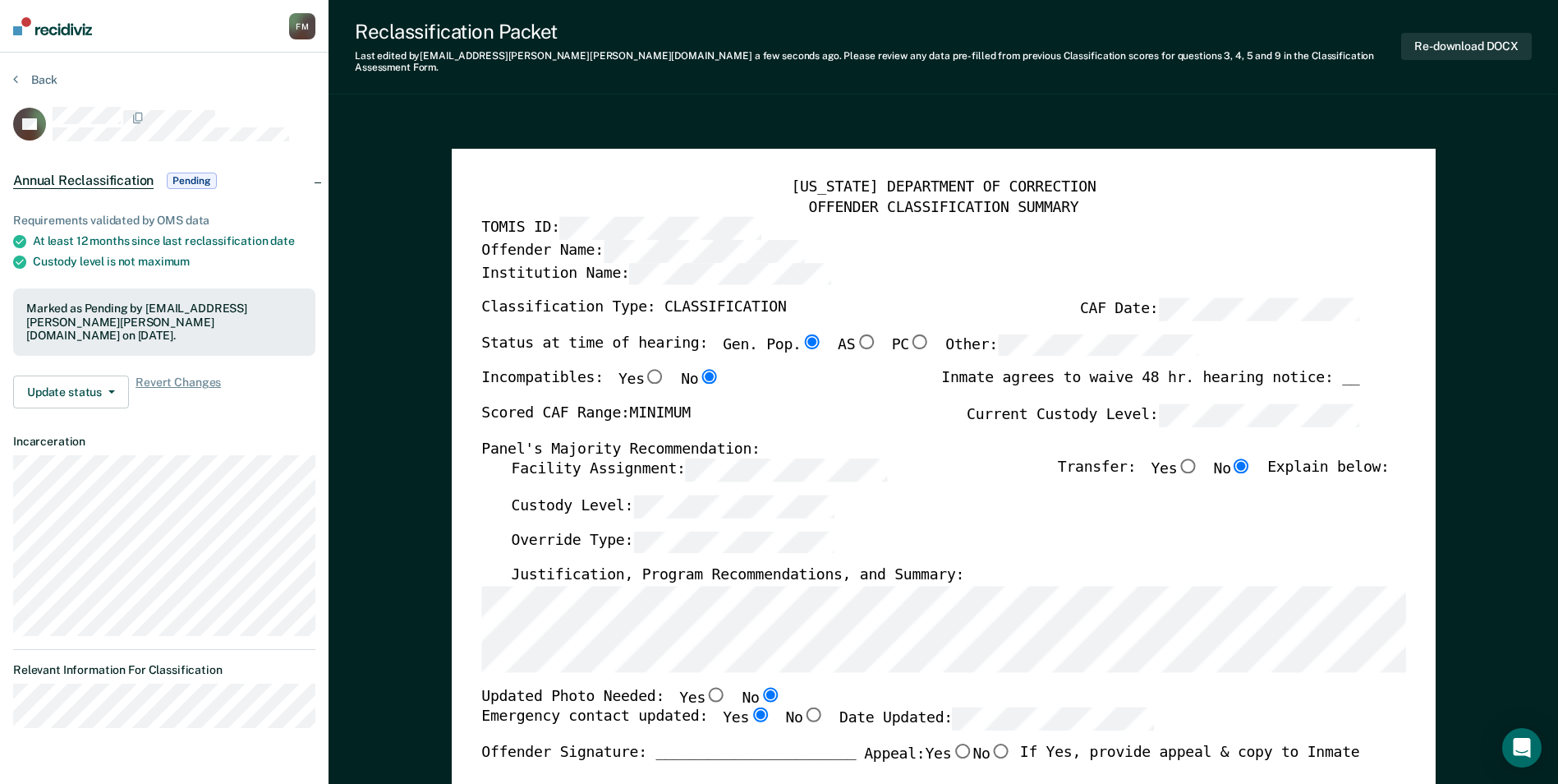
click at [42, 71] on section "Back CP Annual Reclassification Pending Requirements validated by OMS data At l…" at bounding box center [164, 407] width 329 height 708
click at [44, 80] on button "Back" at bounding box center [35, 80] width 45 height 15
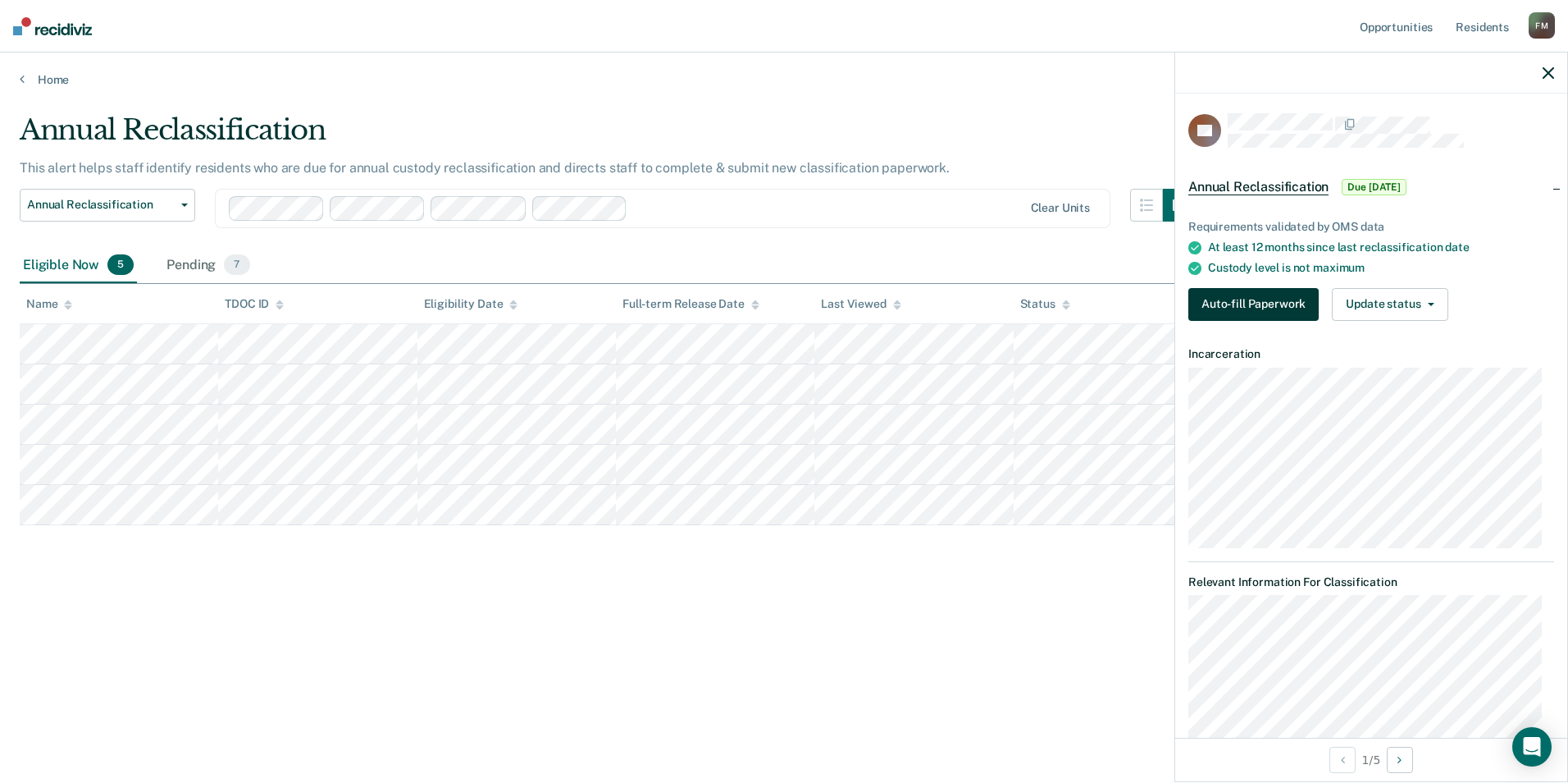
click at [1229, 300] on button "Auto-fill Paperwork" at bounding box center [1253, 304] width 130 height 33
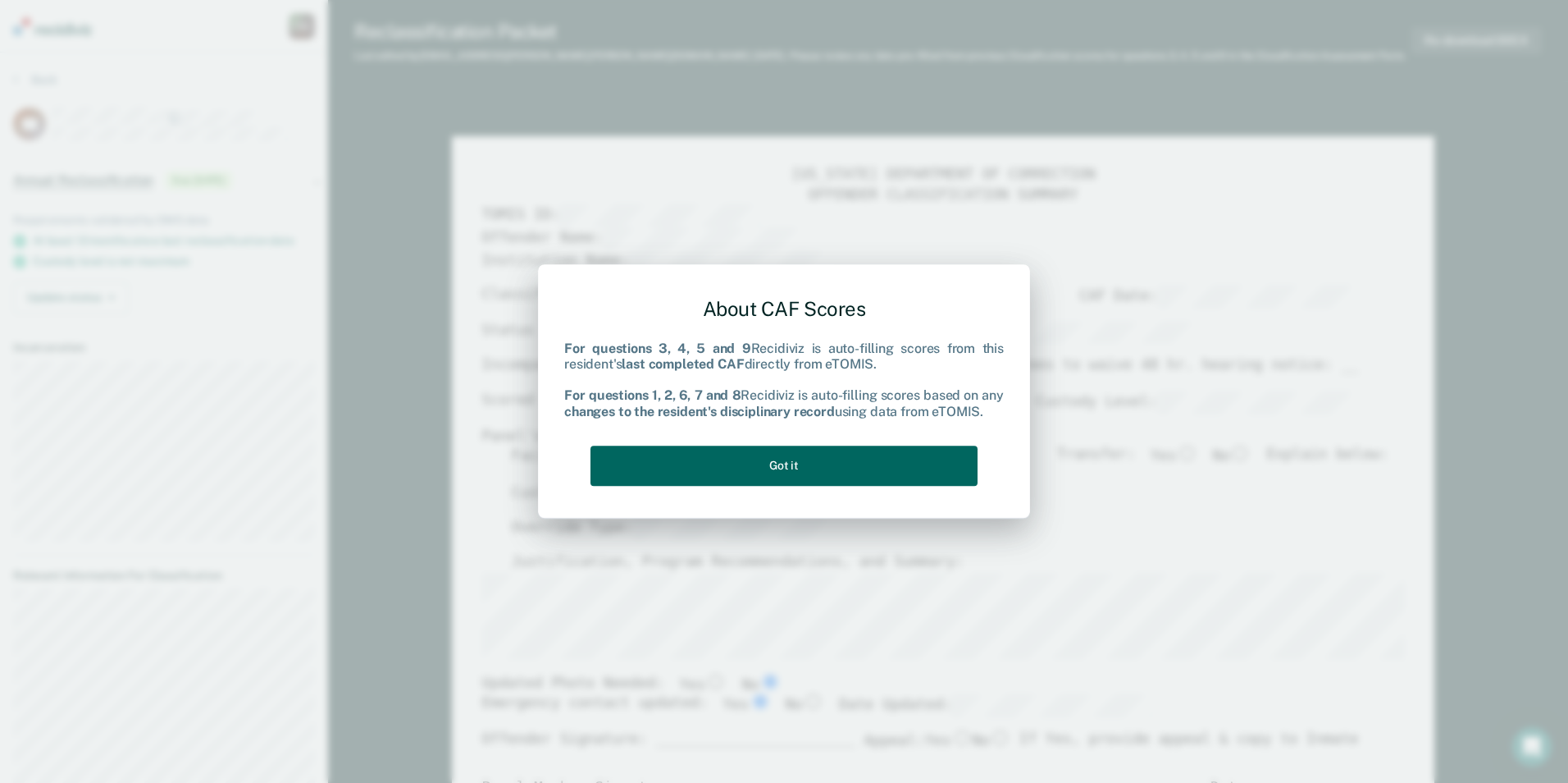
click at [859, 466] on button "Got it" at bounding box center [784, 466] width 387 height 40
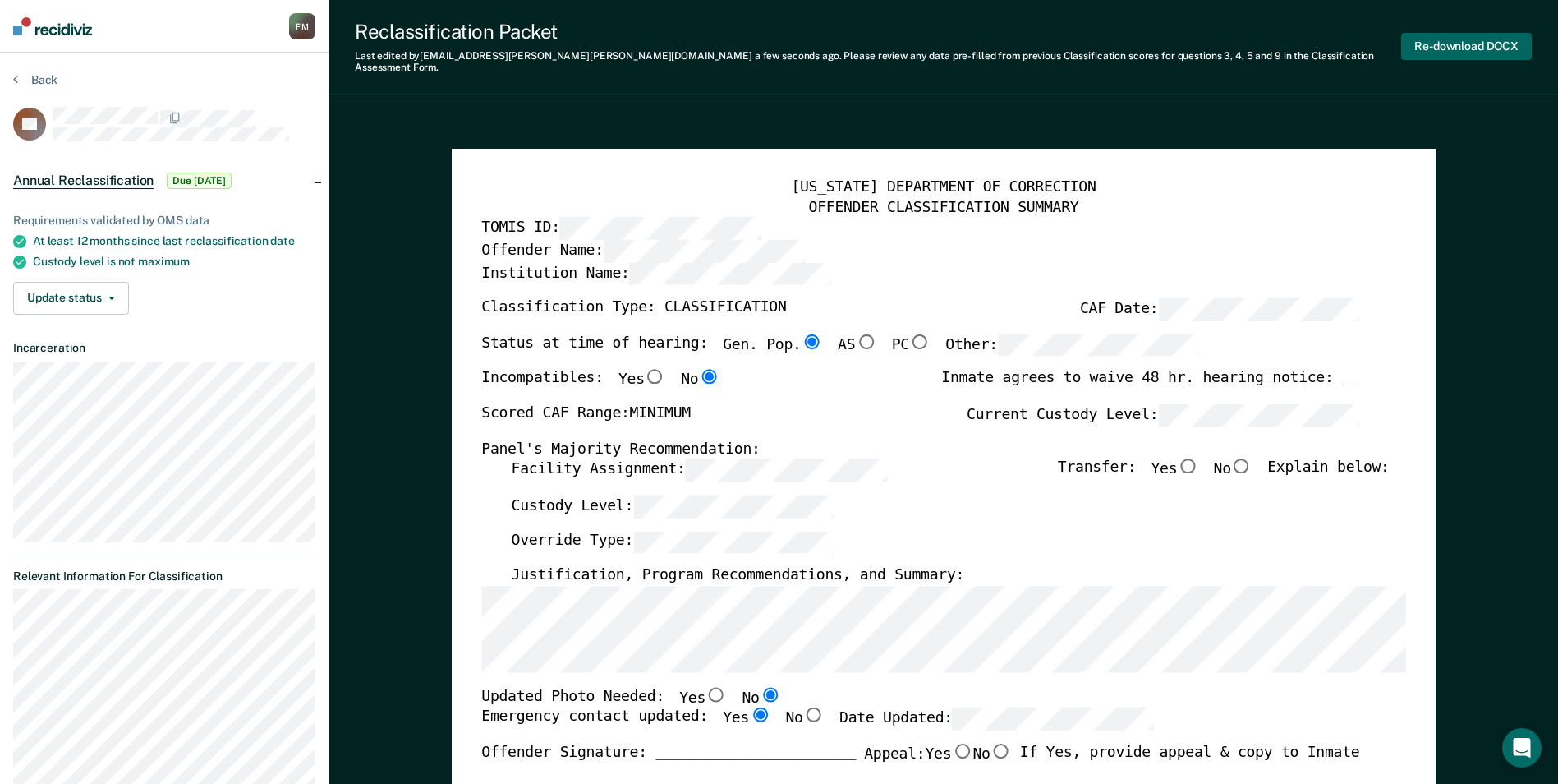
click at [1446, 39] on button "Re-download DOCX" at bounding box center [1466, 46] width 130 height 27
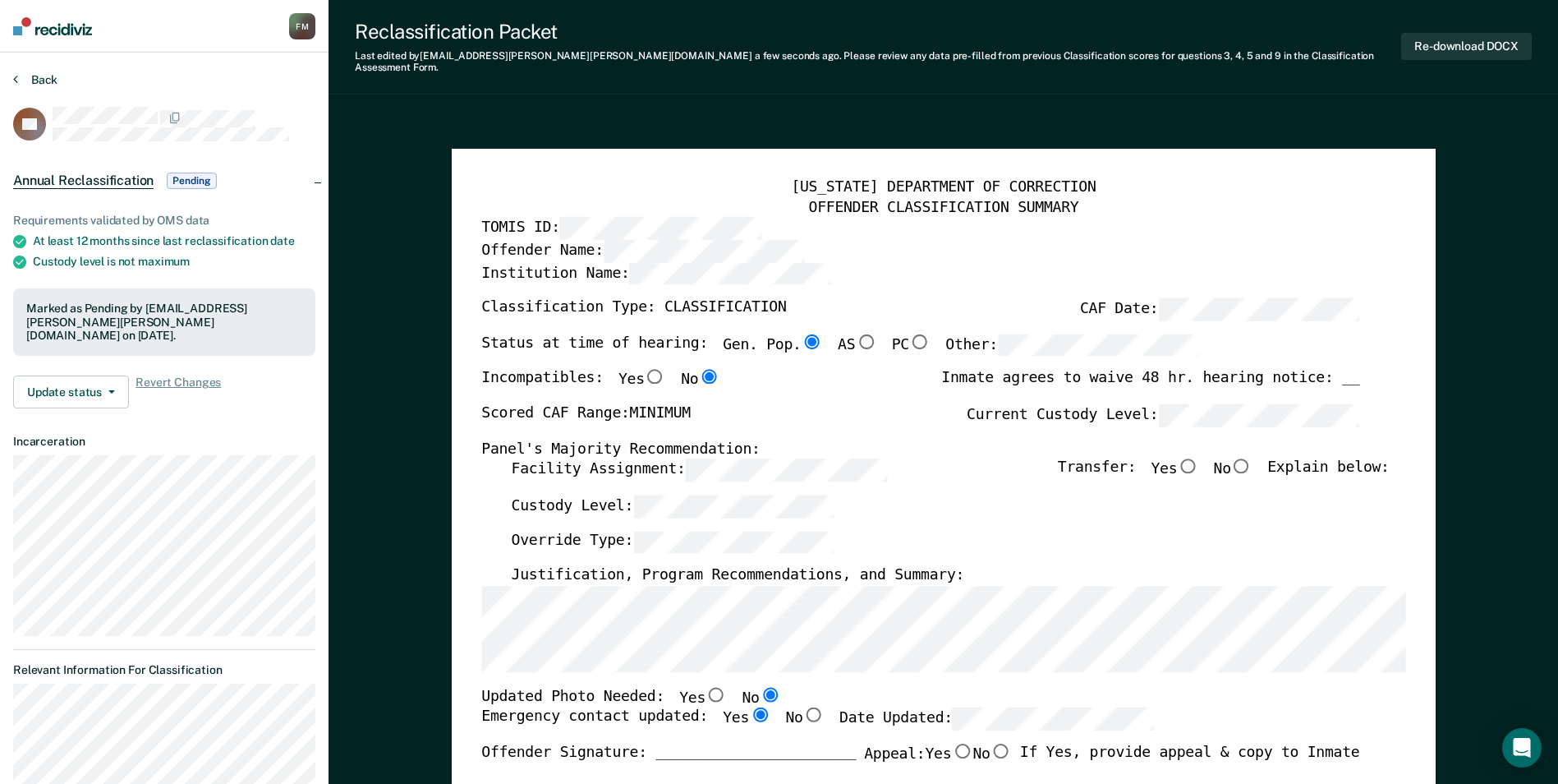
click at [45, 82] on button "Back" at bounding box center [35, 80] width 45 height 15
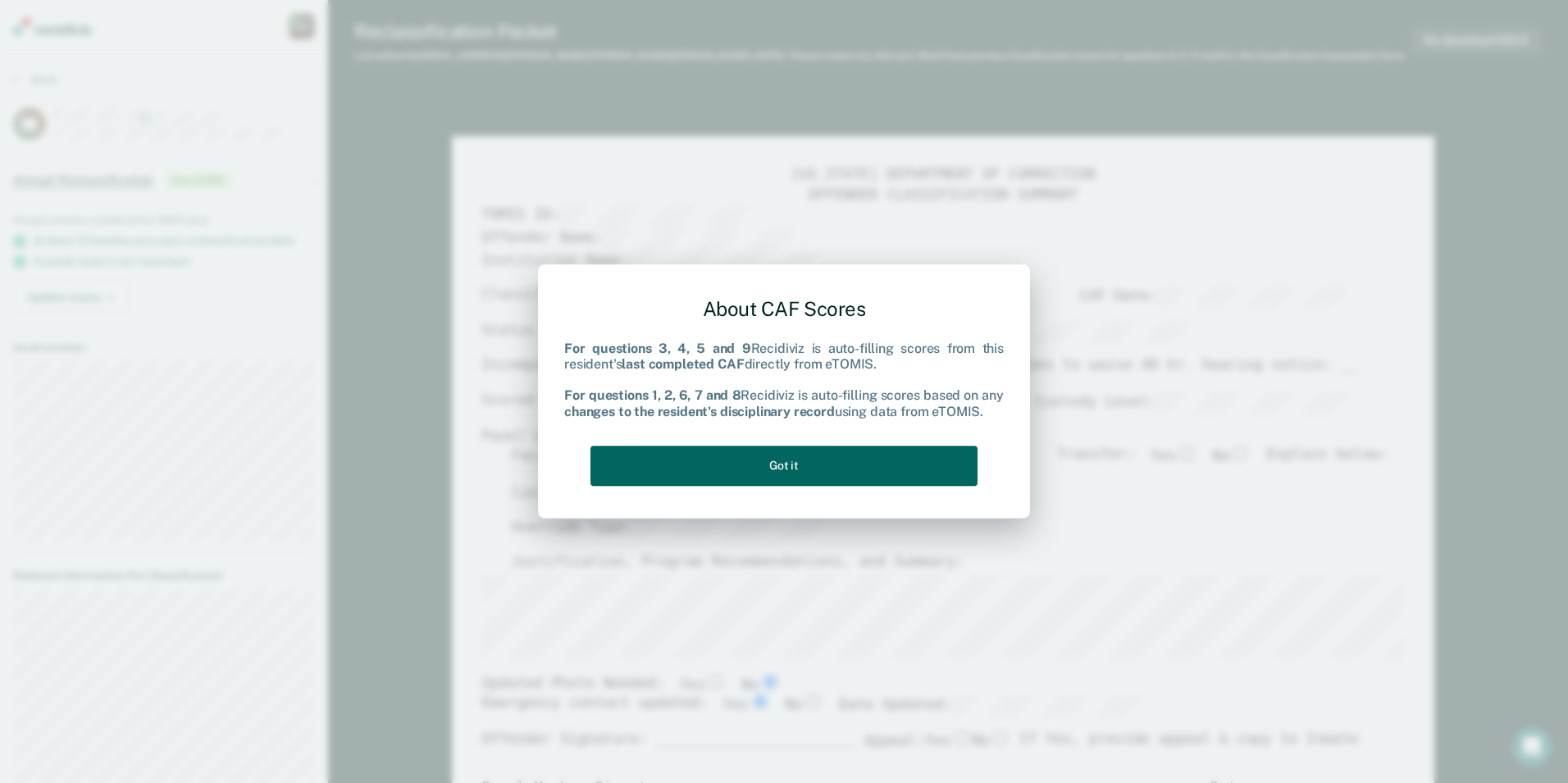
click at [809, 459] on button "Got it" at bounding box center [784, 466] width 387 height 40
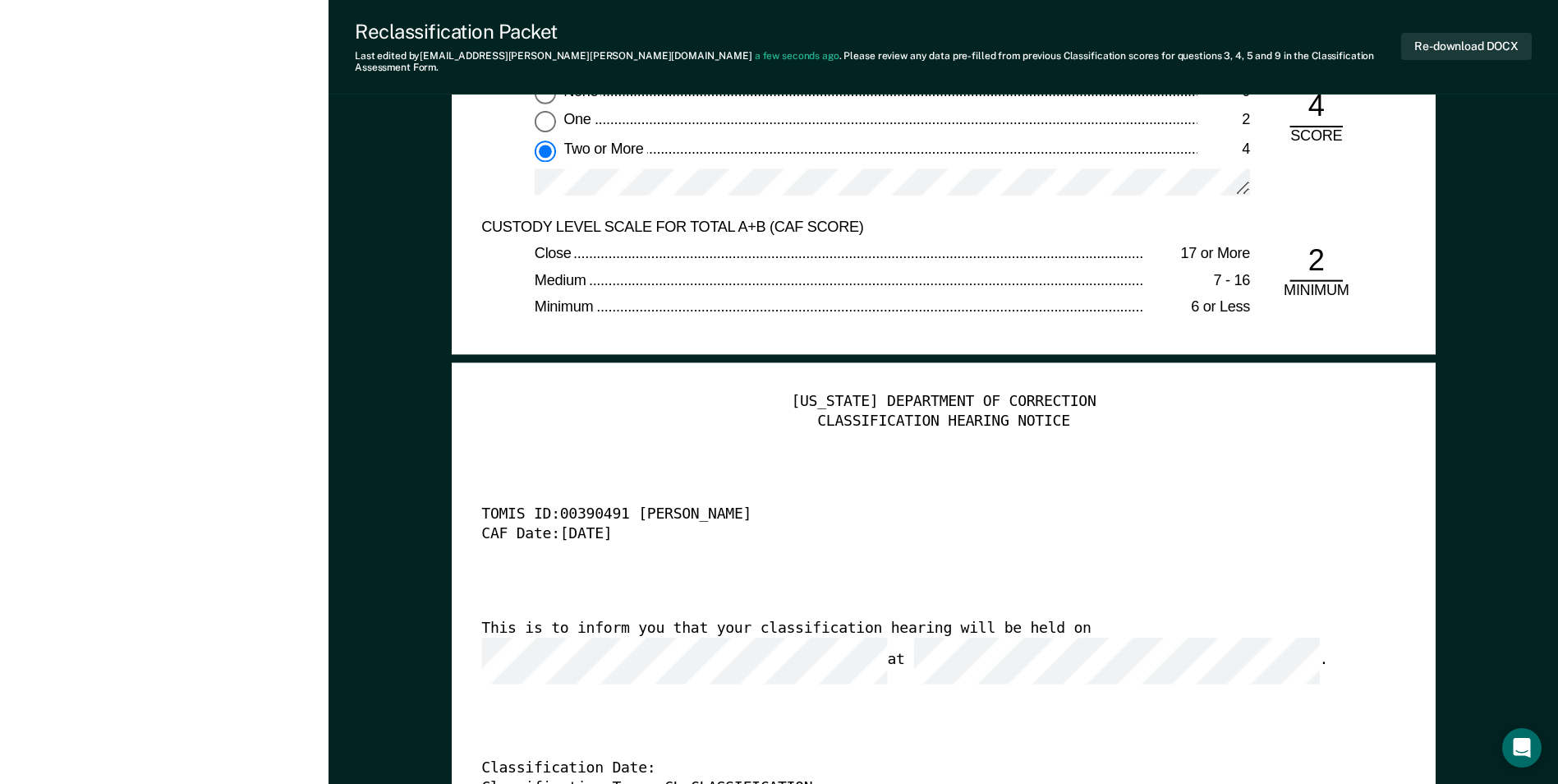
scroll to position [4025, 0]
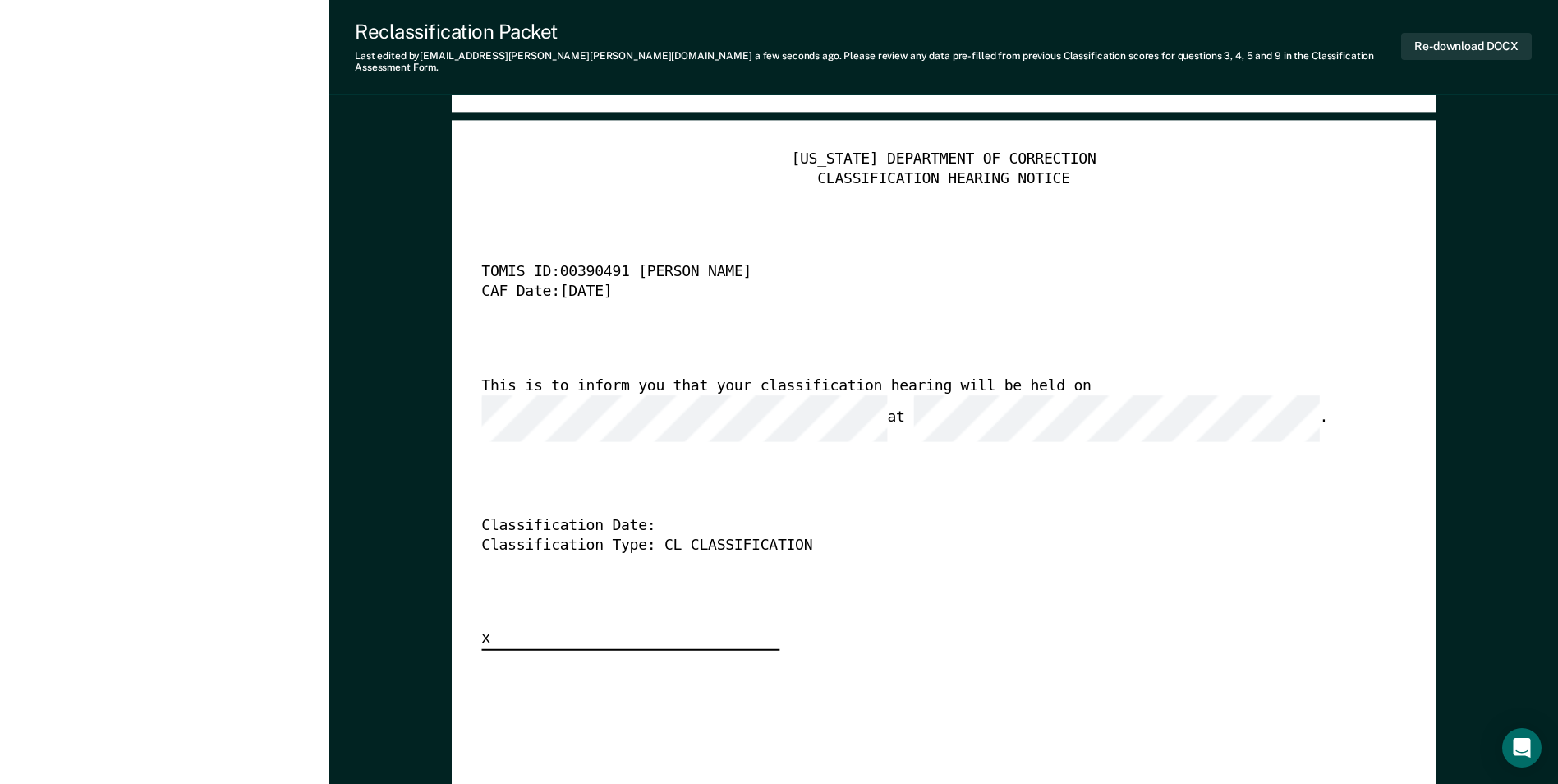
click at [1080, 527] on div "[US_STATE] DEPARTMENT OF CORRECTION CLASSIFICATION HEARING NOTICE TOMIS ID: 003…" at bounding box center [944, 400] width 924 height 500
click at [1088, 540] on div "[US_STATE] DEPARTMENT OF CORRECTION CLASSIFICATION HEARING NOTICE TOMIS ID: 003…" at bounding box center [944, 400] width 924 height 500
click at [1471, 42] on button "Re-download DOCX" at bounding box center [1466, 46] width 130 height 27
click at [1007, 585] on div "[US_STATE] DEPARTMENT OF CORRECTION CLASSIFICATION HEARING NOTICE TOMIS ID: 003…" at bounding box center [944, 400] width 924 height 500
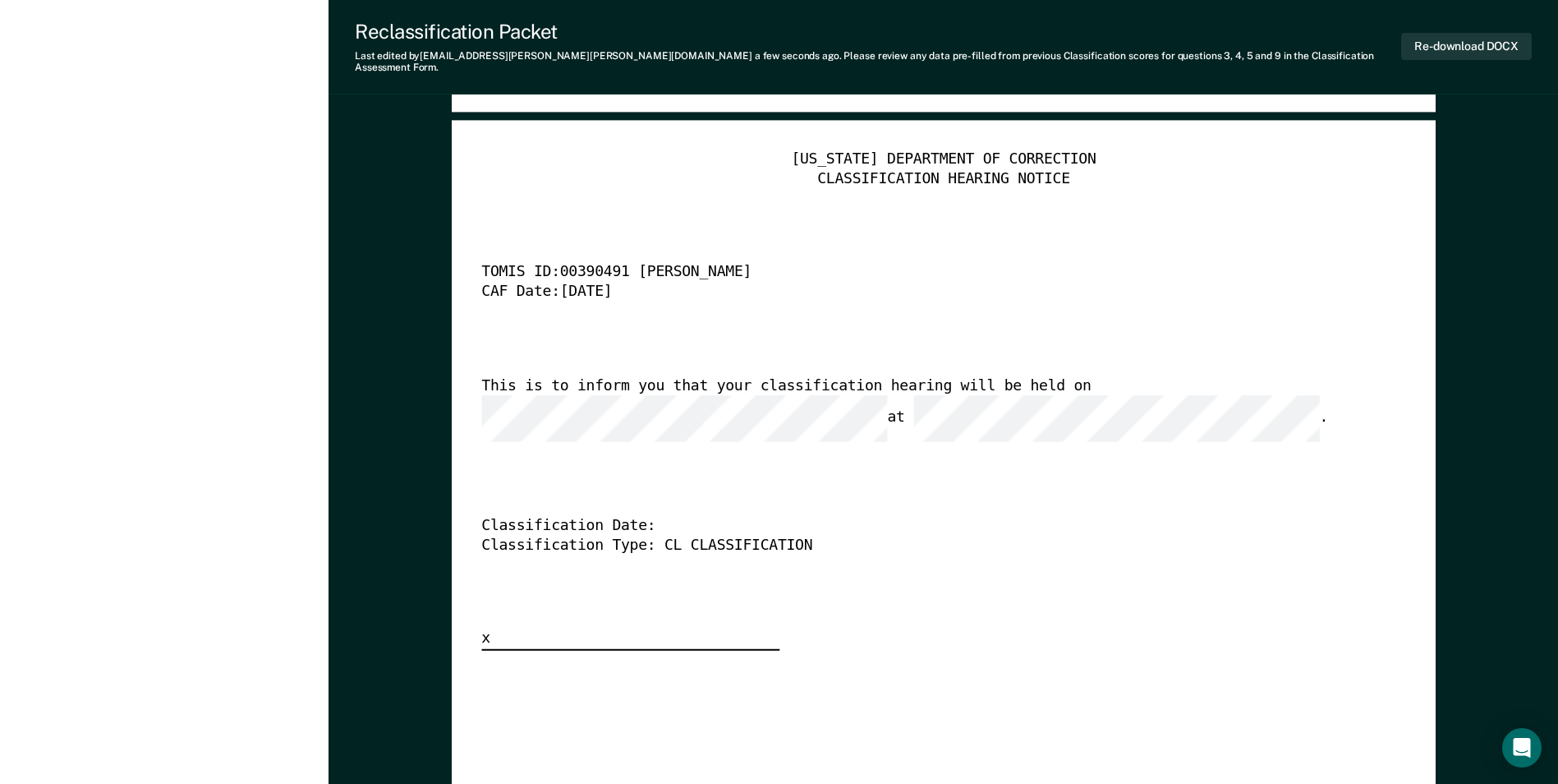
type textarea "x"
